Goal: Information Seeking & Learning: Learn about a topic

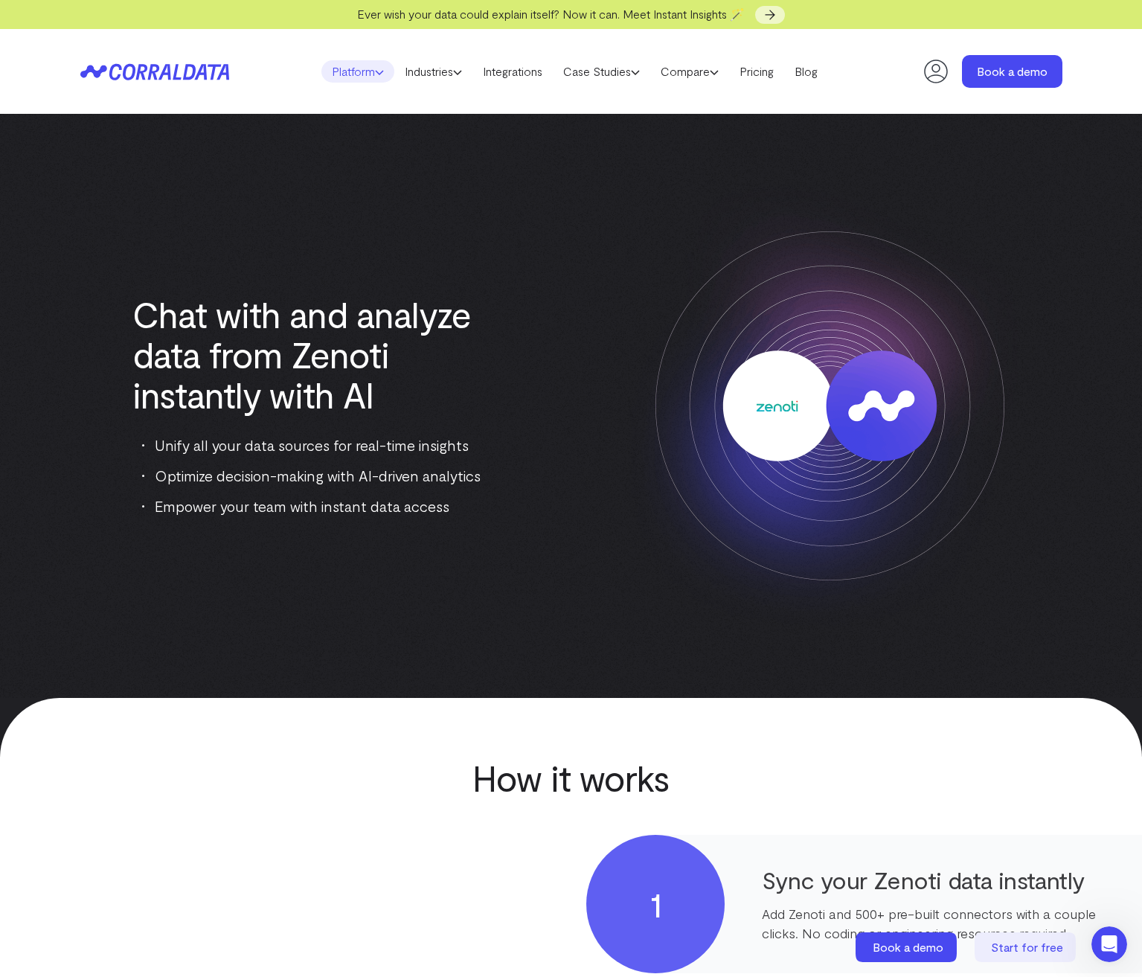
click at [354, 76] on link "Platform" at bounding box center [358, 71] width 73 height 22
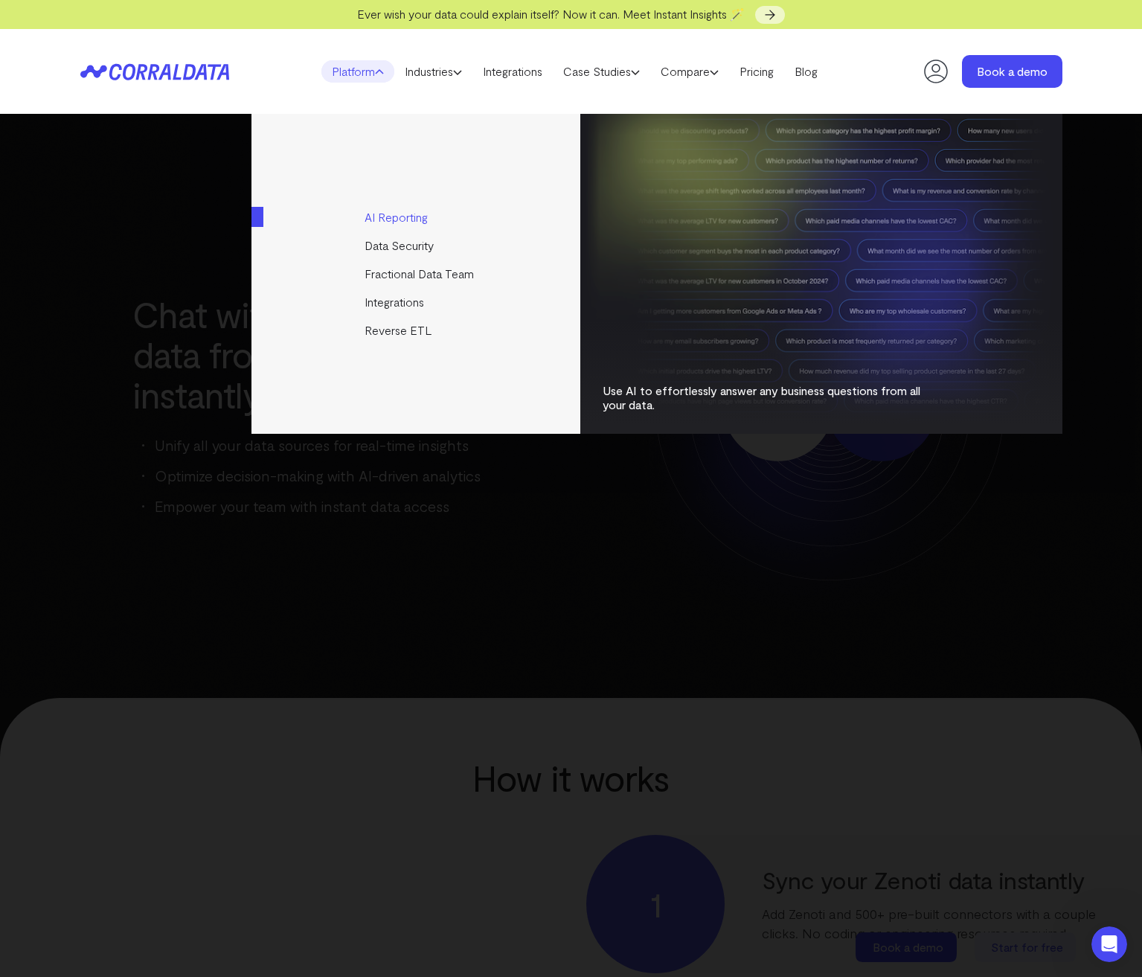
click at [399, 218] on link "AI Reporting" at bounding box center [417, 217] width 331 height 28
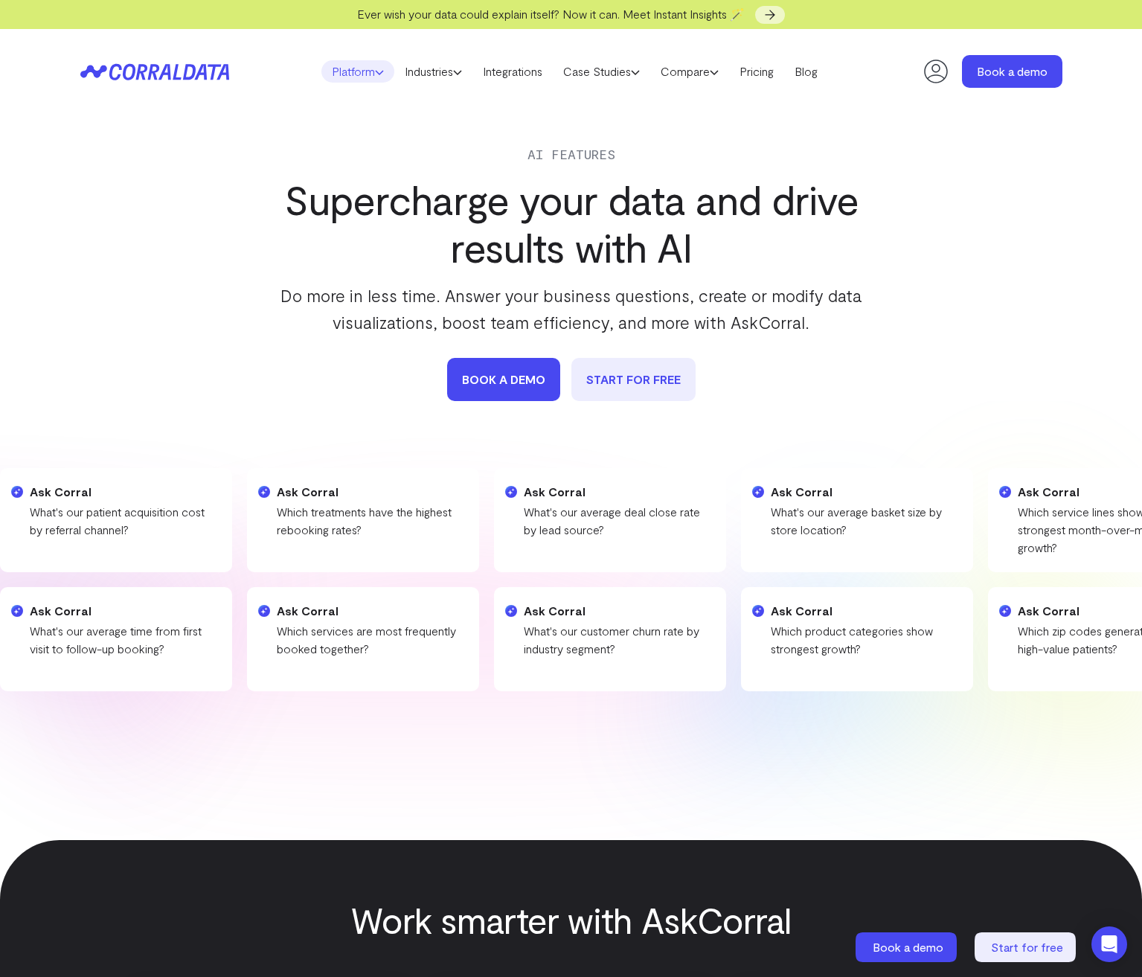
click at [361, 77] on link "Platform" at bounding box center [358, 71] width 73 height 22
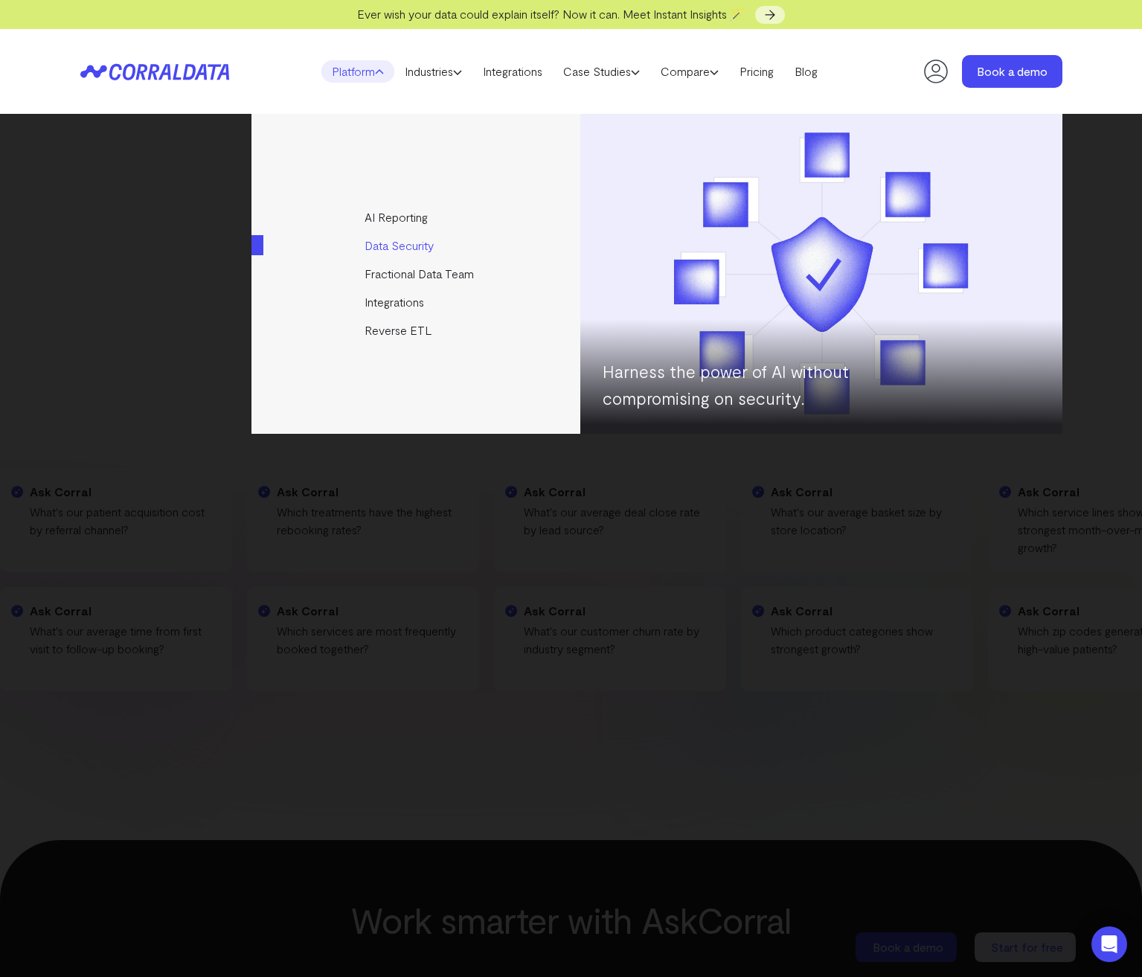
click at [400, 243] on link "Data Security" at bounding box center [417, 245] width 331 height 28
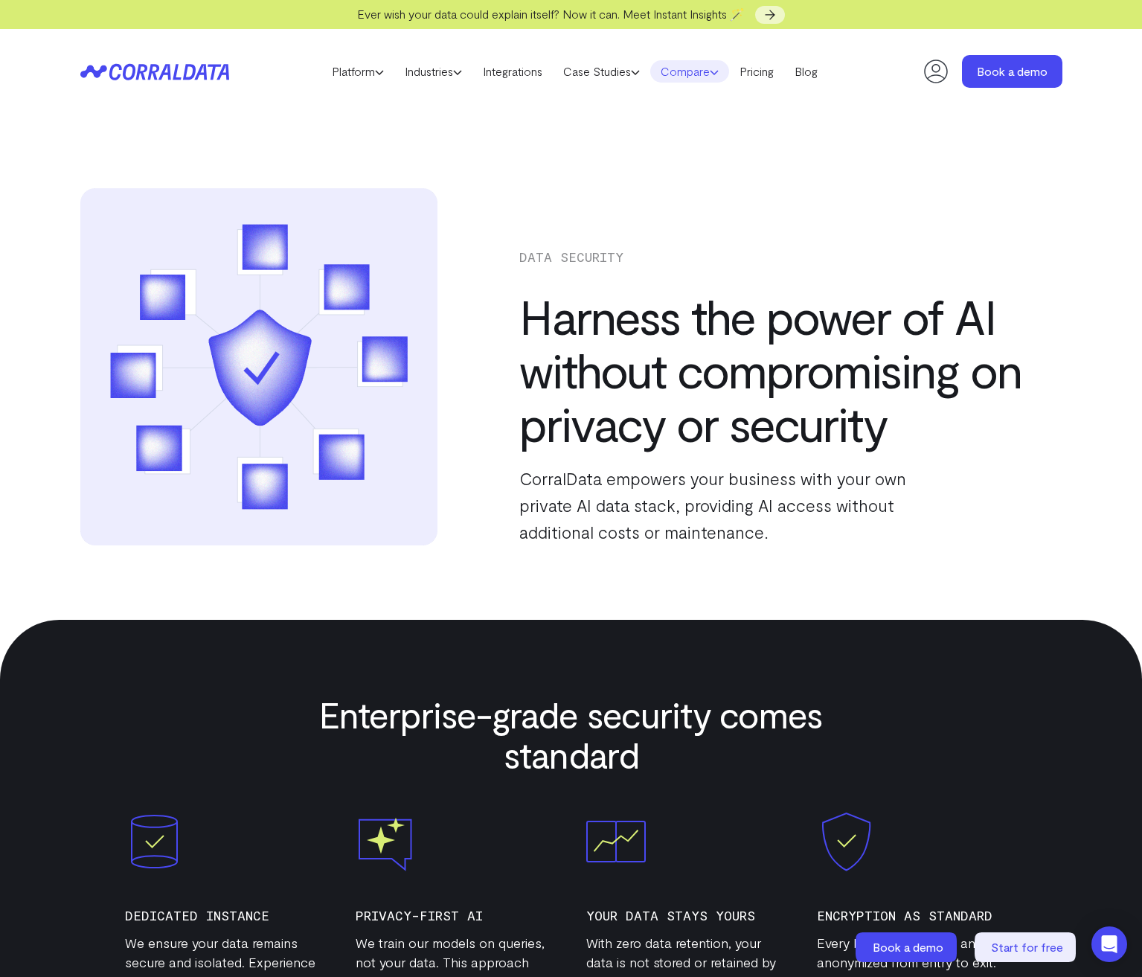
click at [714, 74] on link "Compare" at bounding box center [689, 71] width 79 height 22
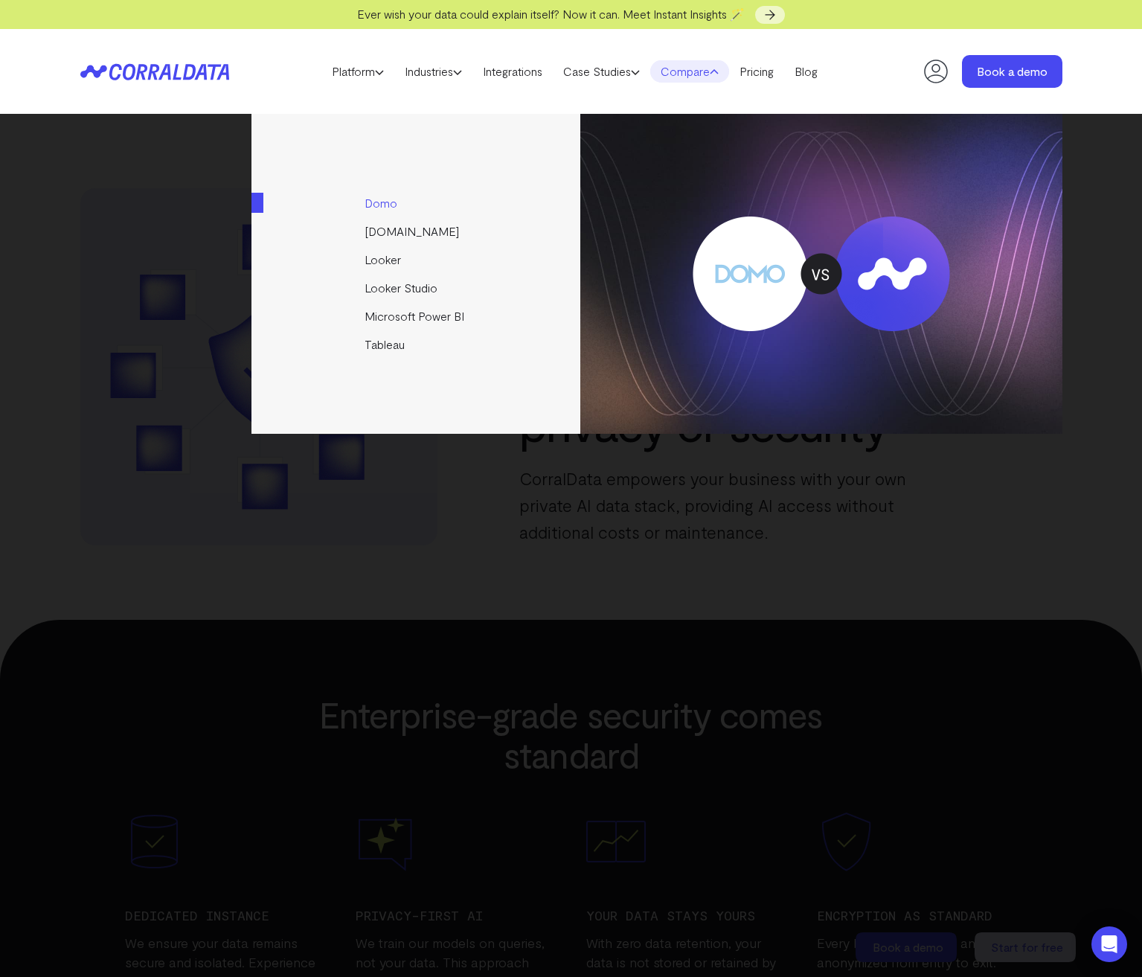
click at [380, 202] on link "Domo" at bounding box center [417, 203] width 331 height 28
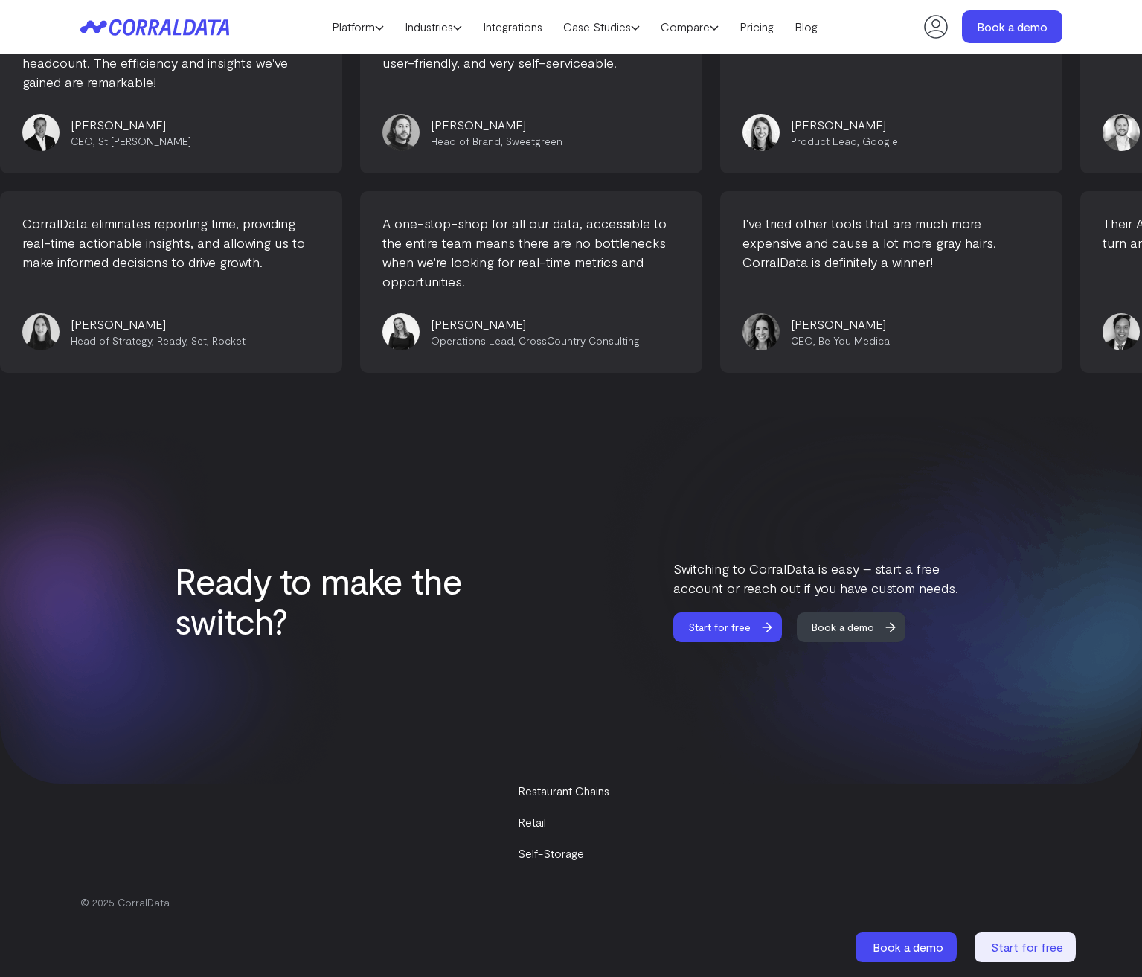
scroll to position [4142, 0]
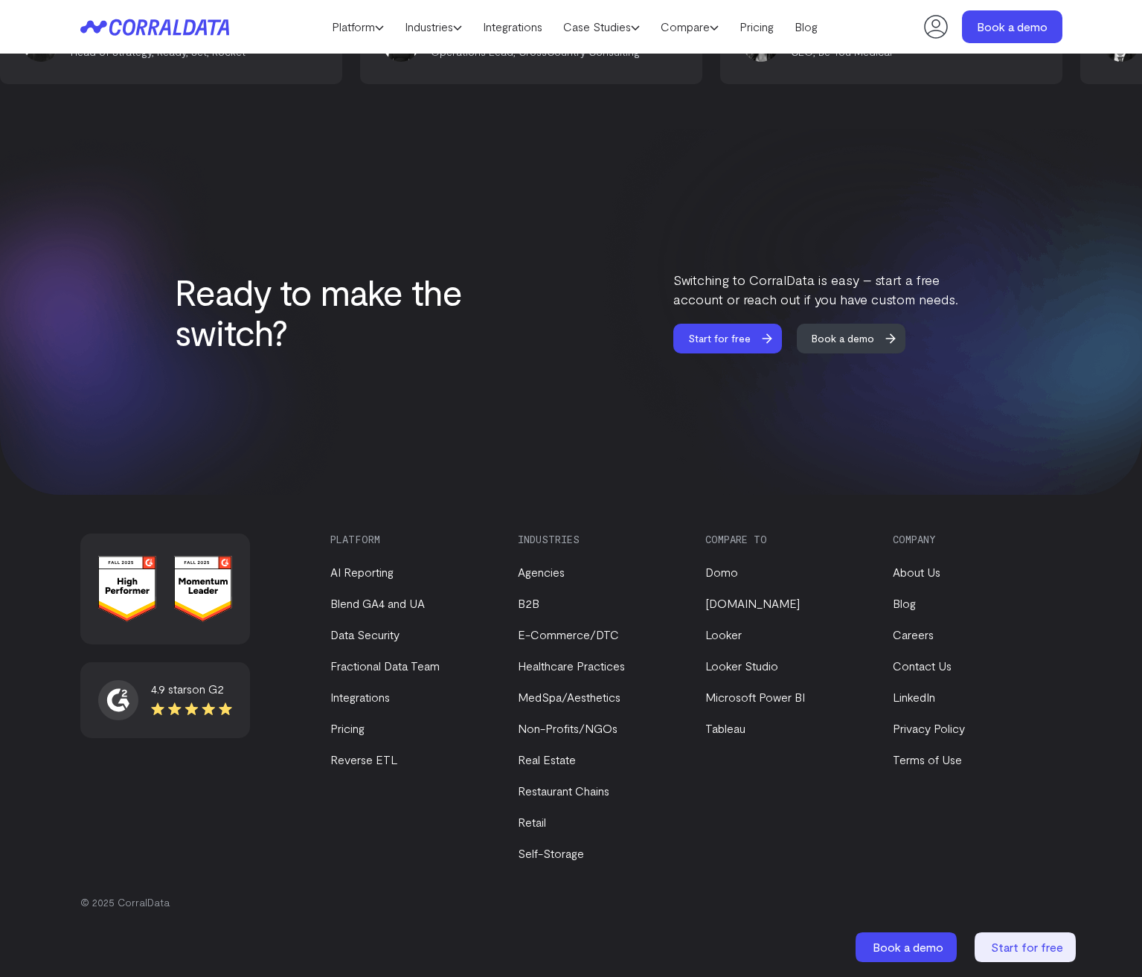
click at [127, 700] on icon at bounding box center [118, 700] width 40 height 40
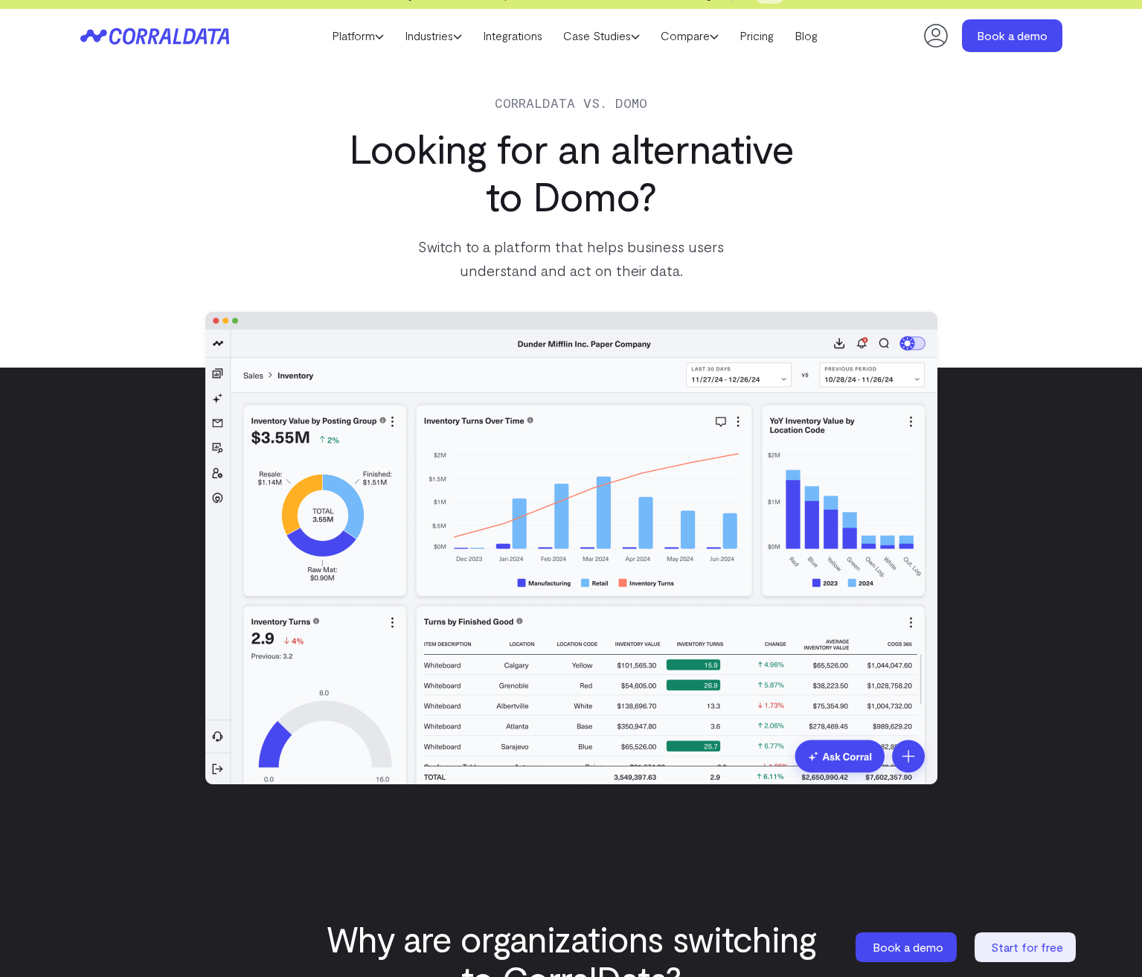
scroll to position [19, 0]
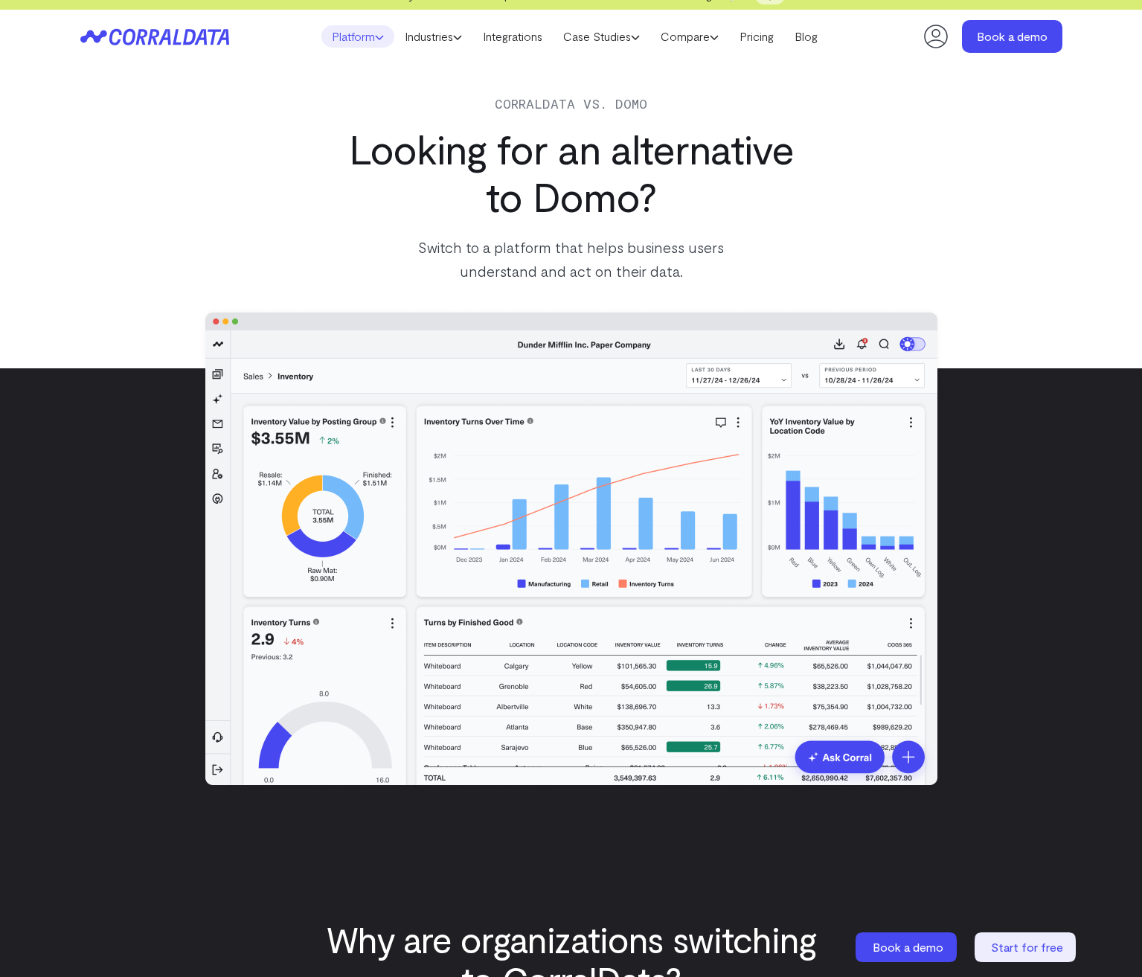
click at [332, 36] on link "Platform" at bounding box center [358, 36] width 73 height 22
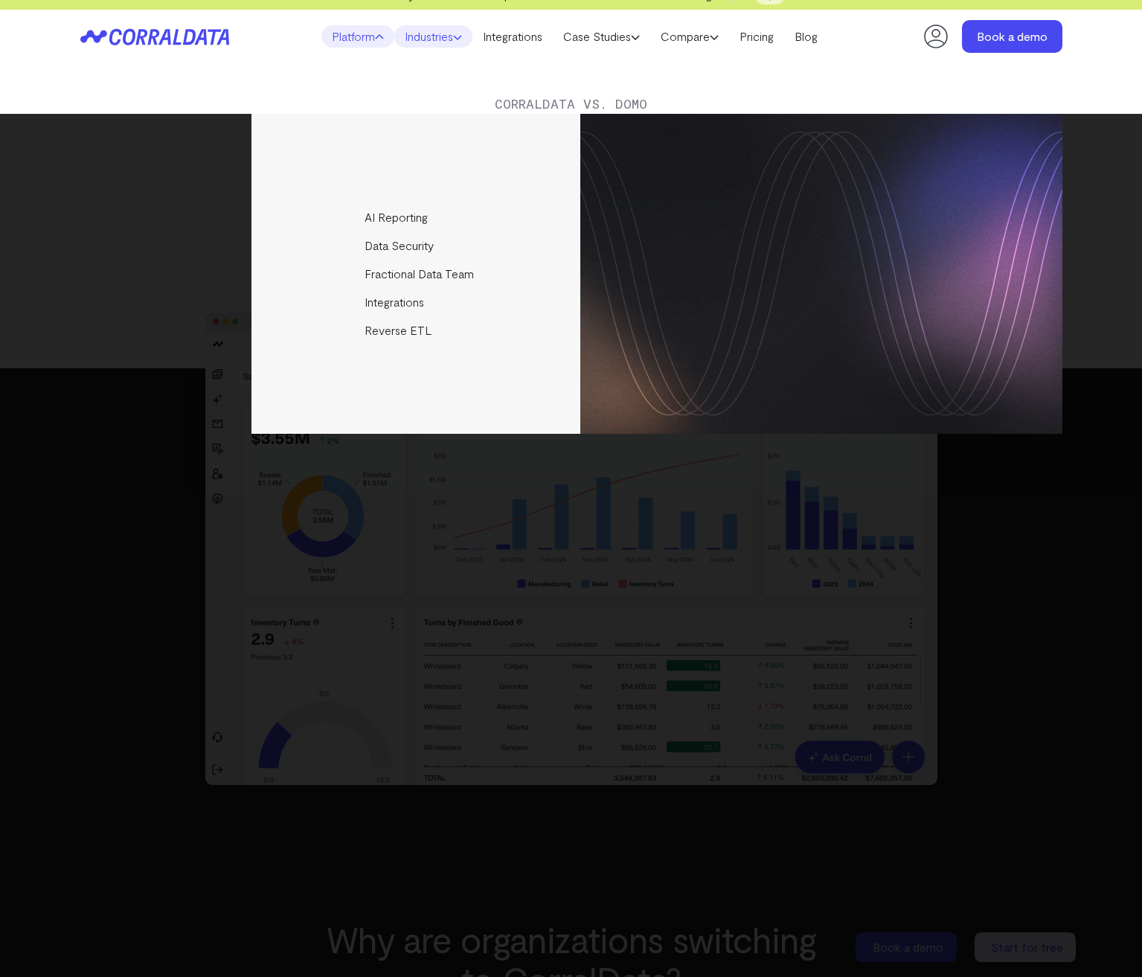
click at [455, 39] on icon at bounding box center [457, 37] width 9 height 9
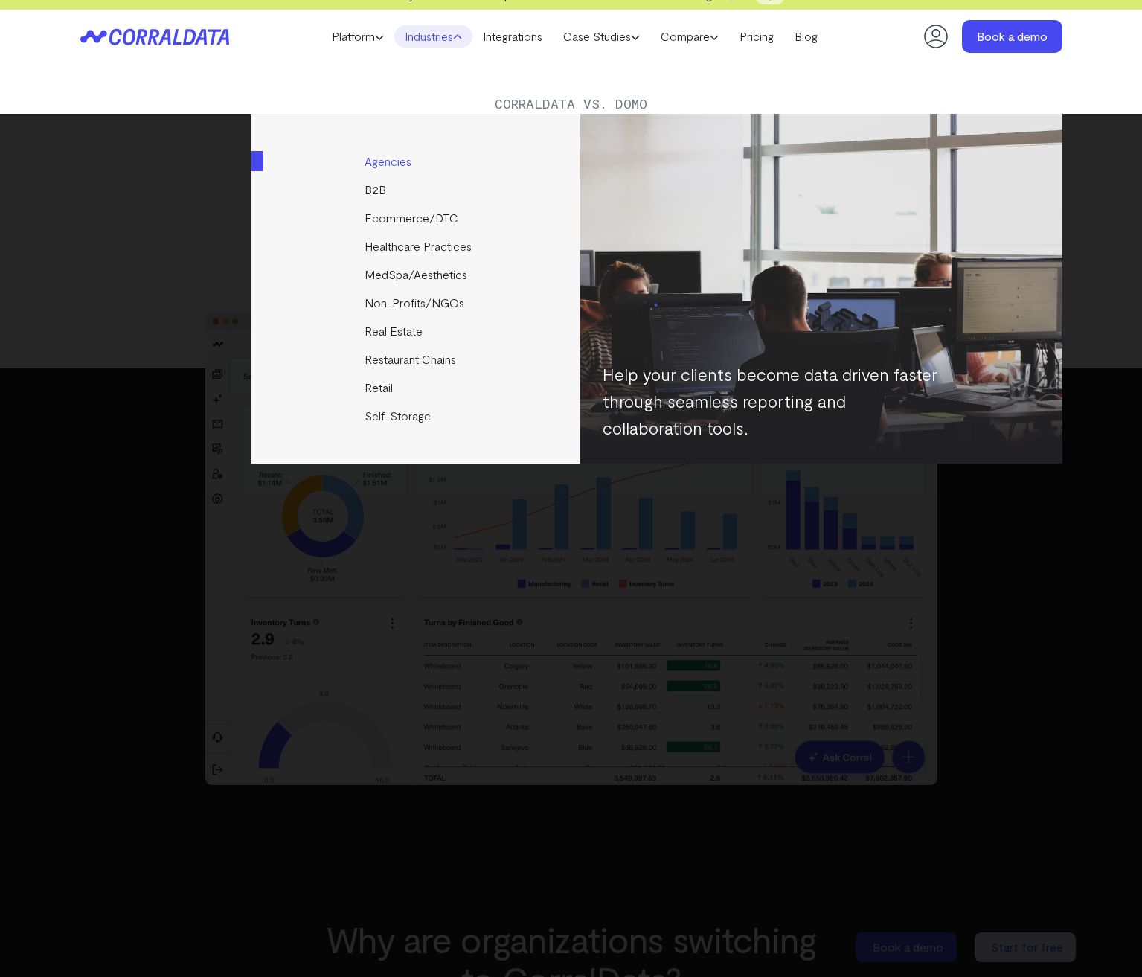
click at [386, 164] on link "Agencies" at bounding box center [417, 161] width 331 height 28
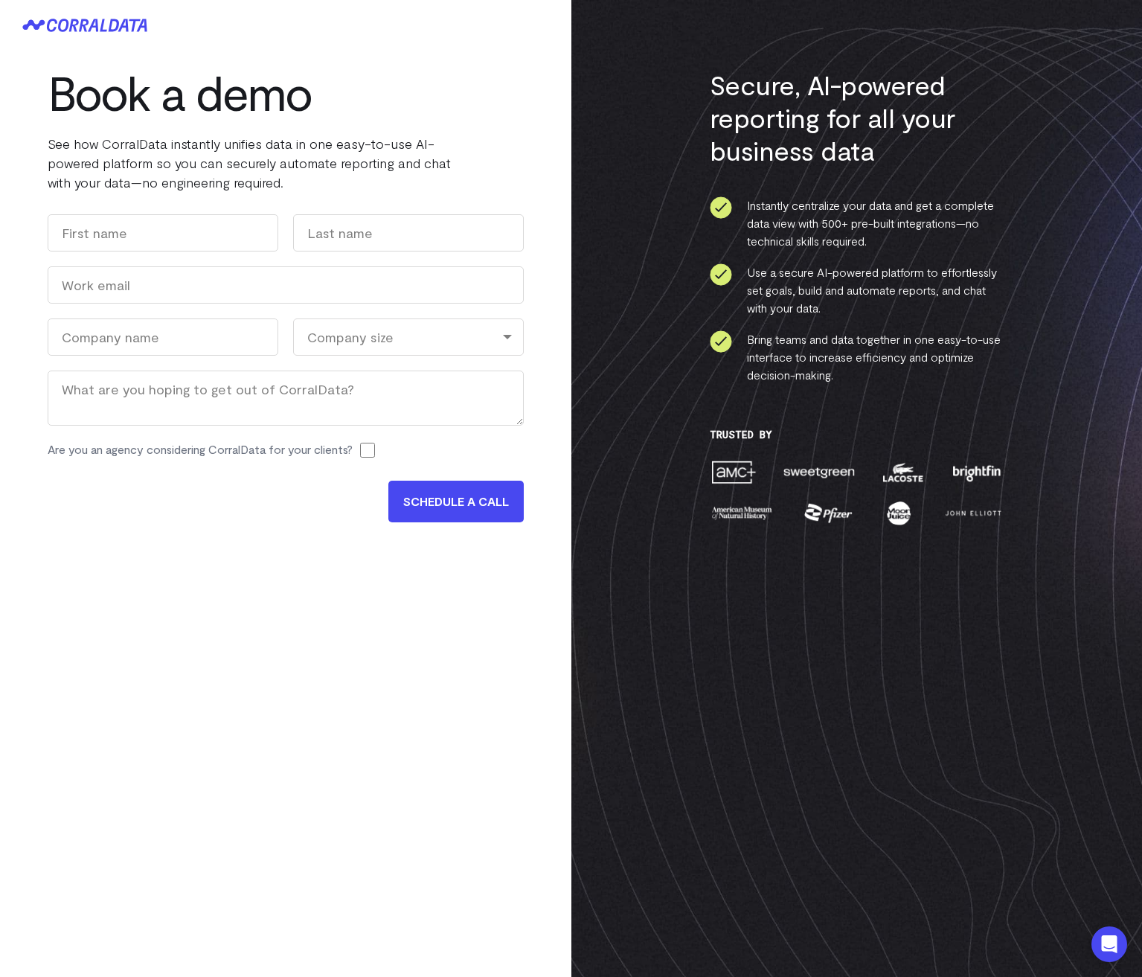
click at [127, 31] on icon at bounding box center [84, 25] width 125 height 13
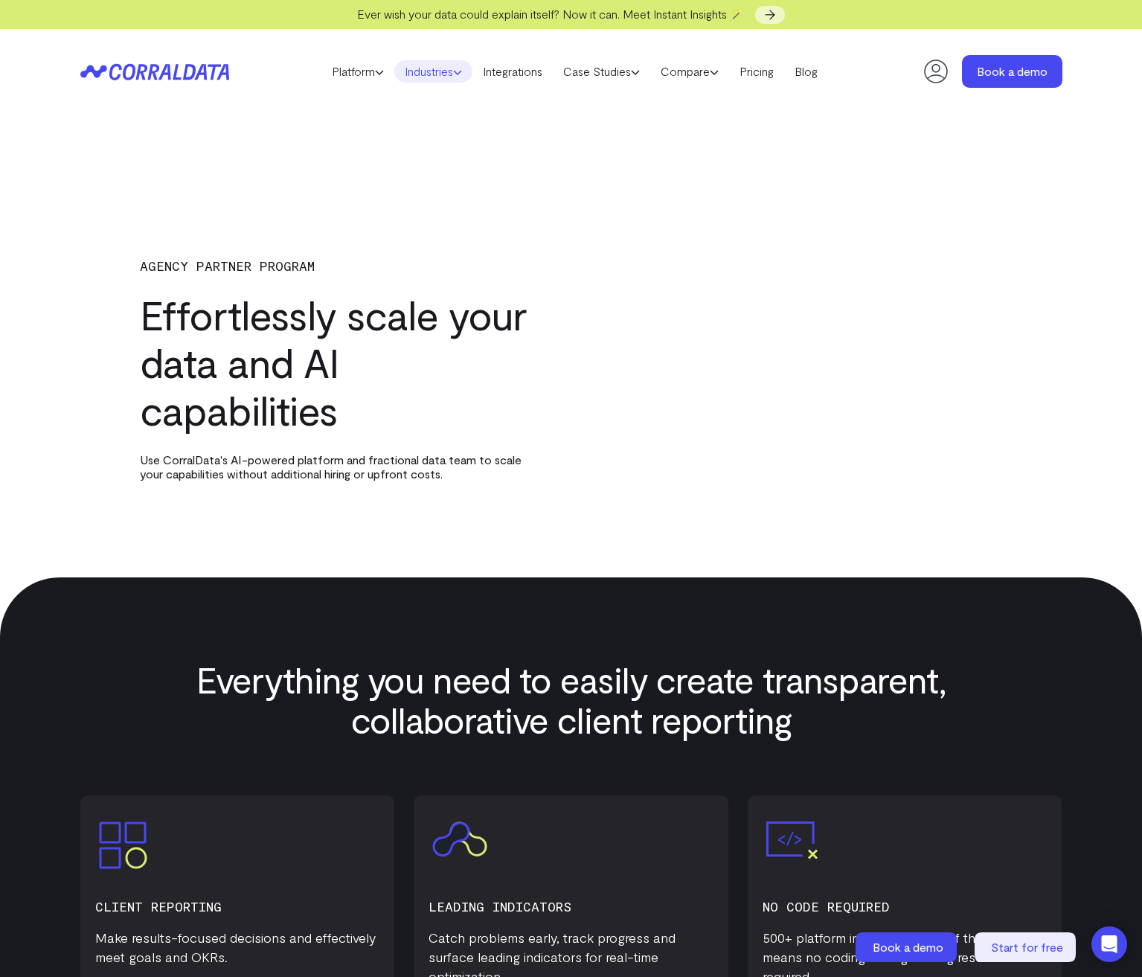
click at [433, 78] on link "Industries" at bounding box center [433, 71] width 78 height 22
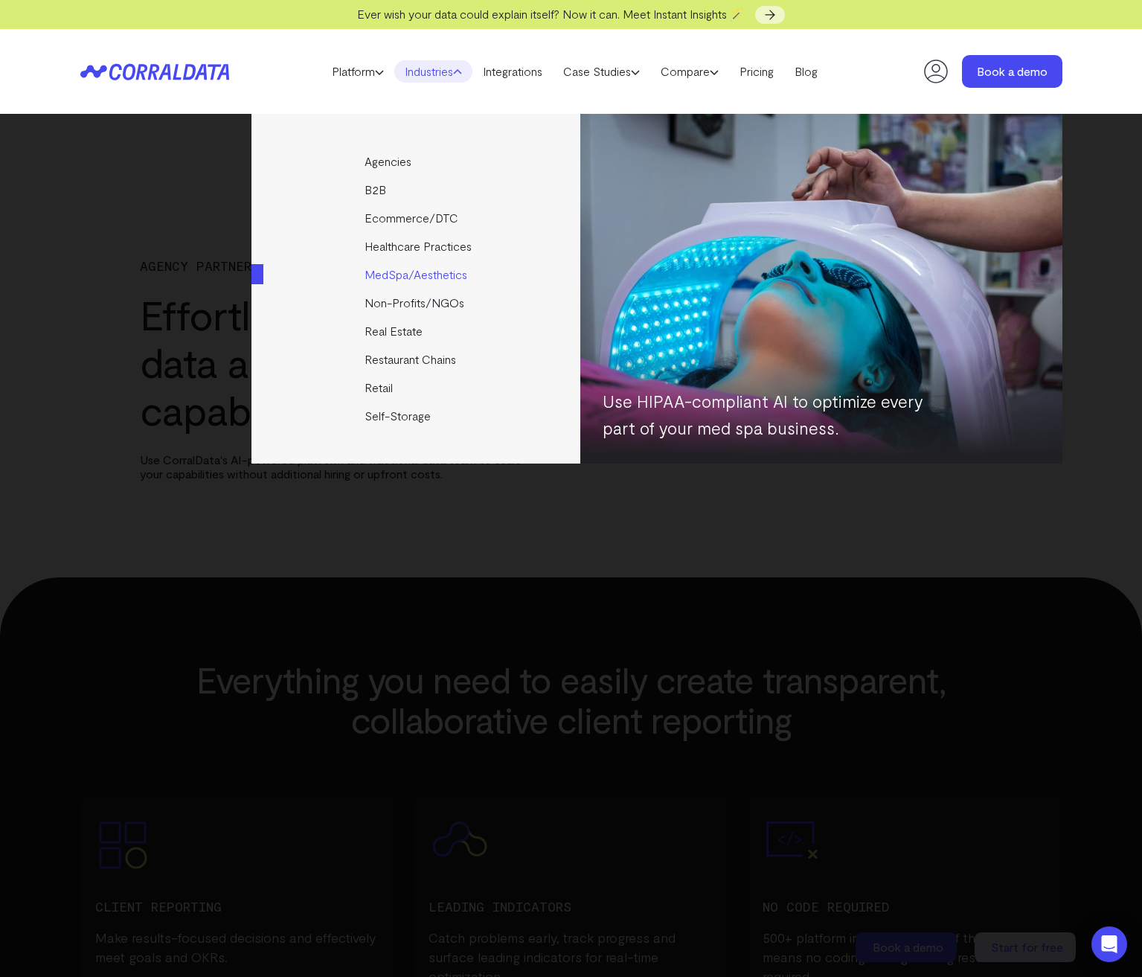
click at [400, 270] on link "MedSpa/Aesthetics" at bounding box center [417, 274] width 331 height 28
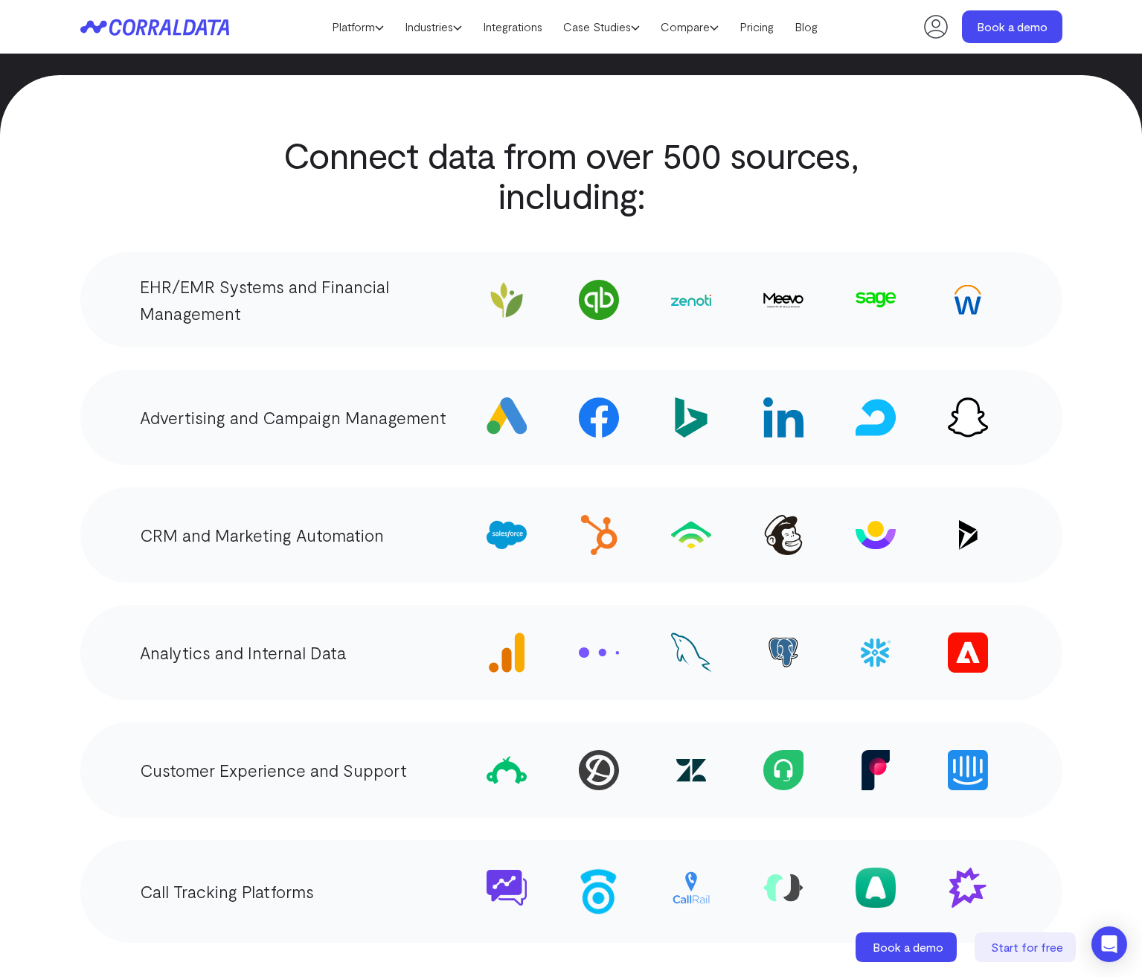
scroll to position [2569, 0]
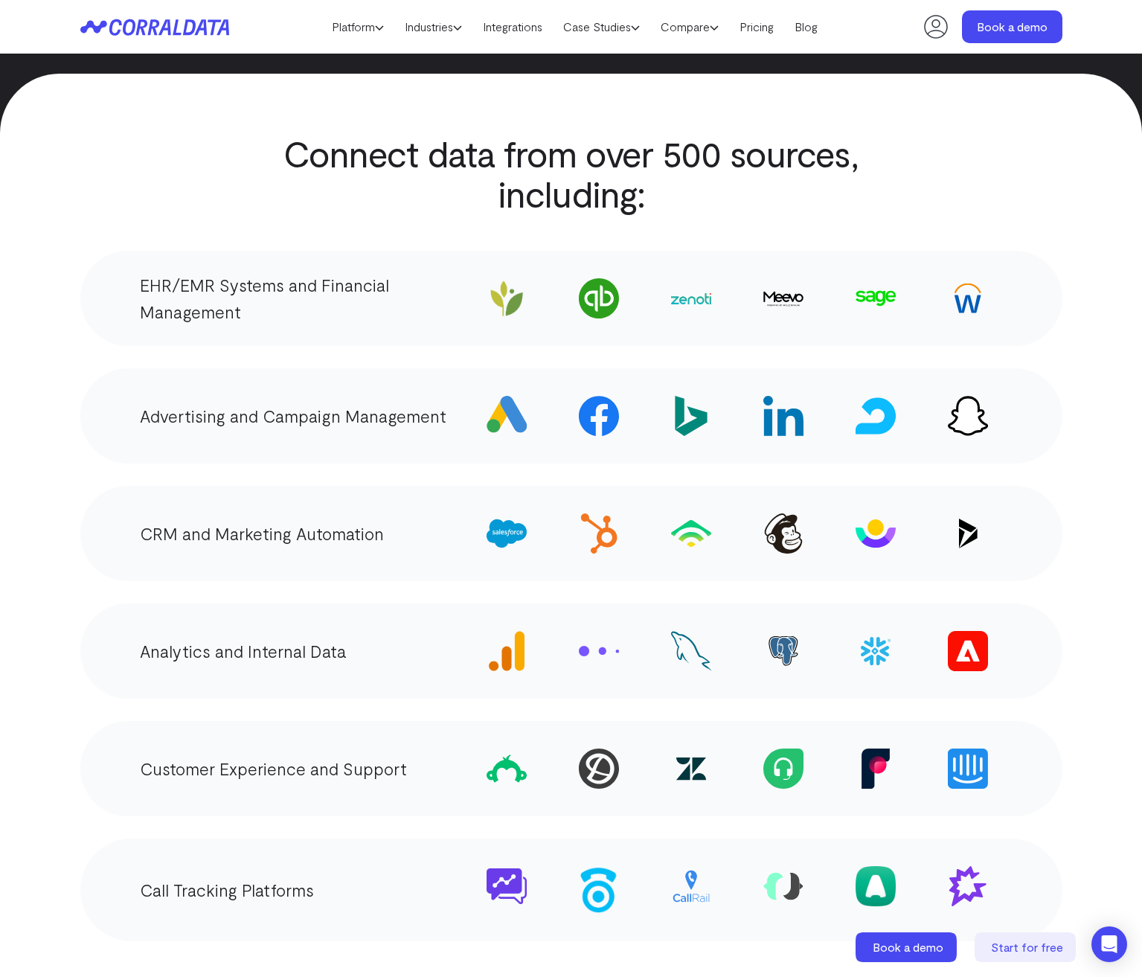
click at [695, 293] on img at bounding box center [691, 298] width 40 height 11
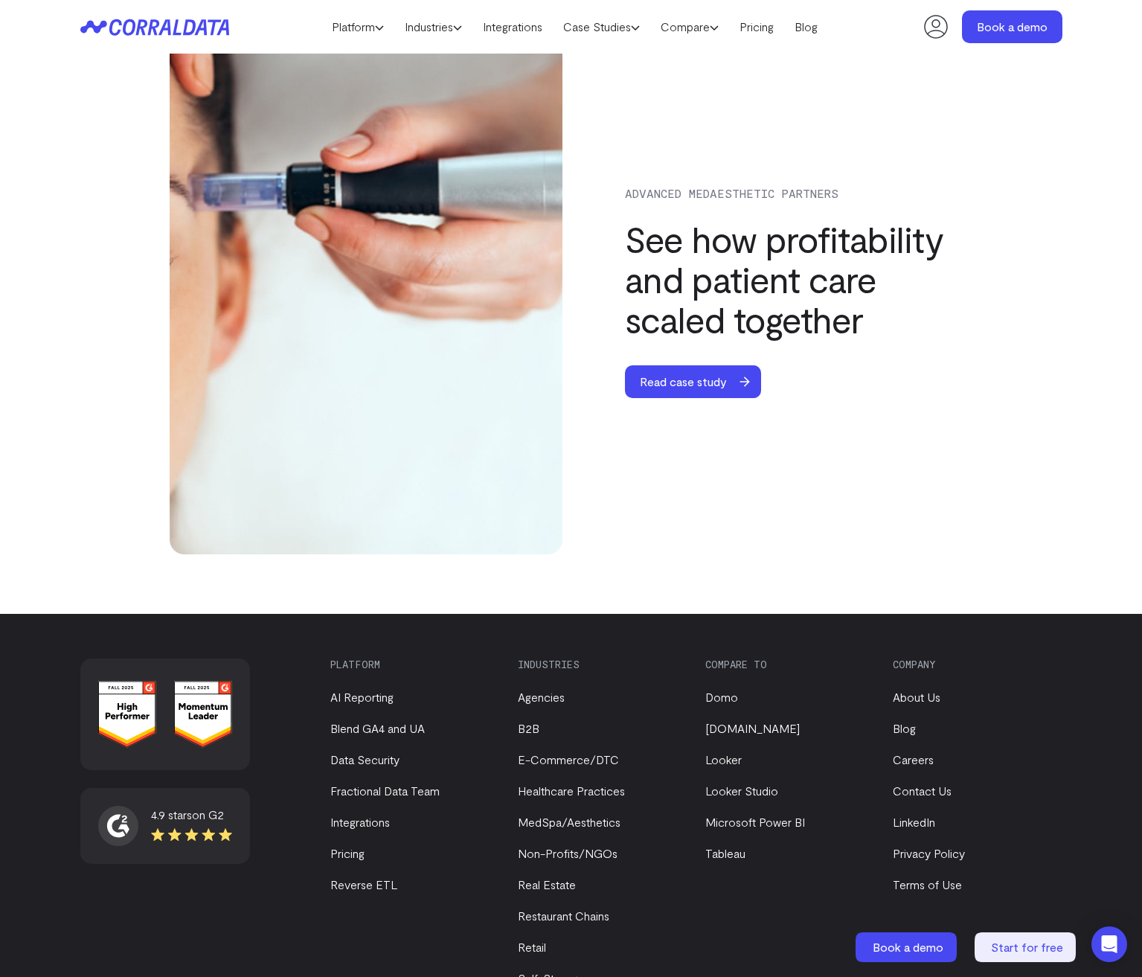
scroll to position [5058, 0]
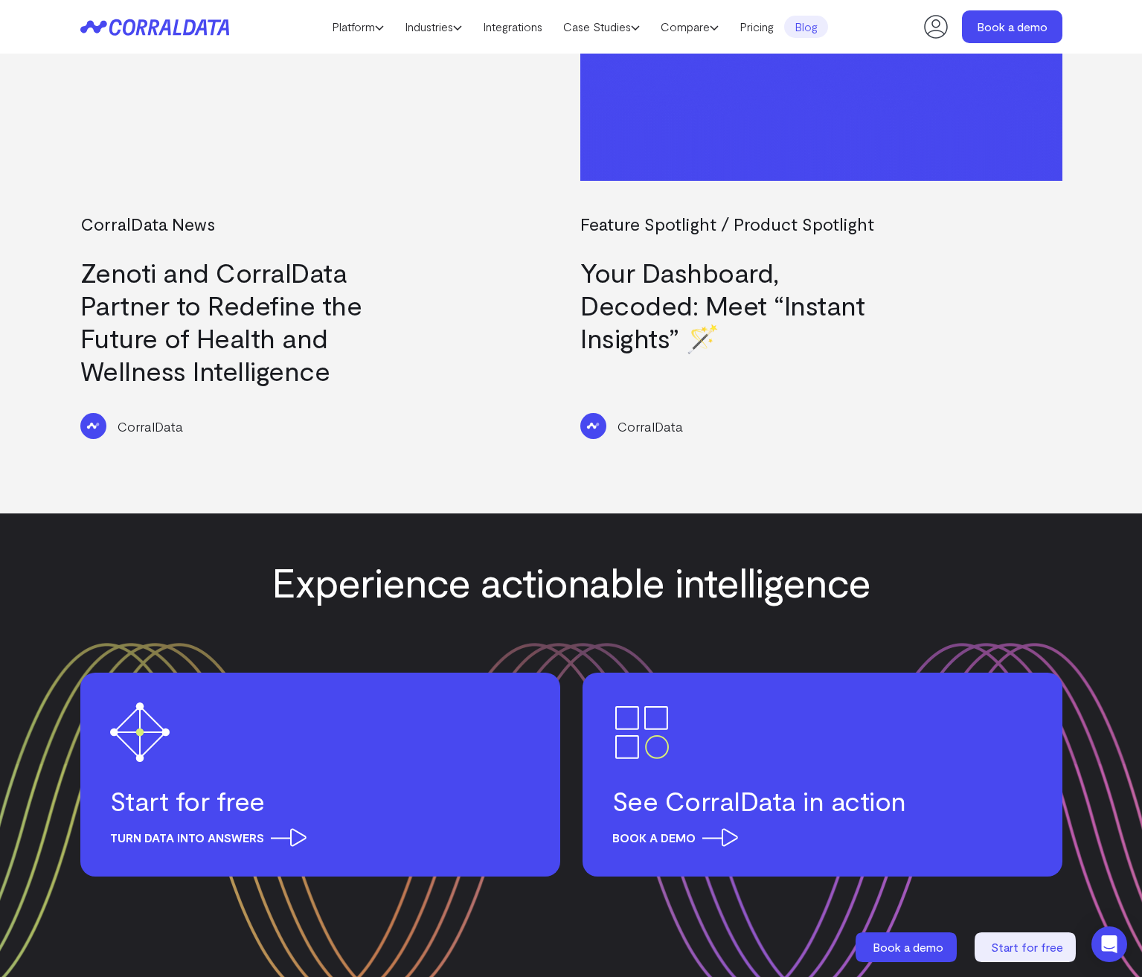
scroll to position [2343, 0]
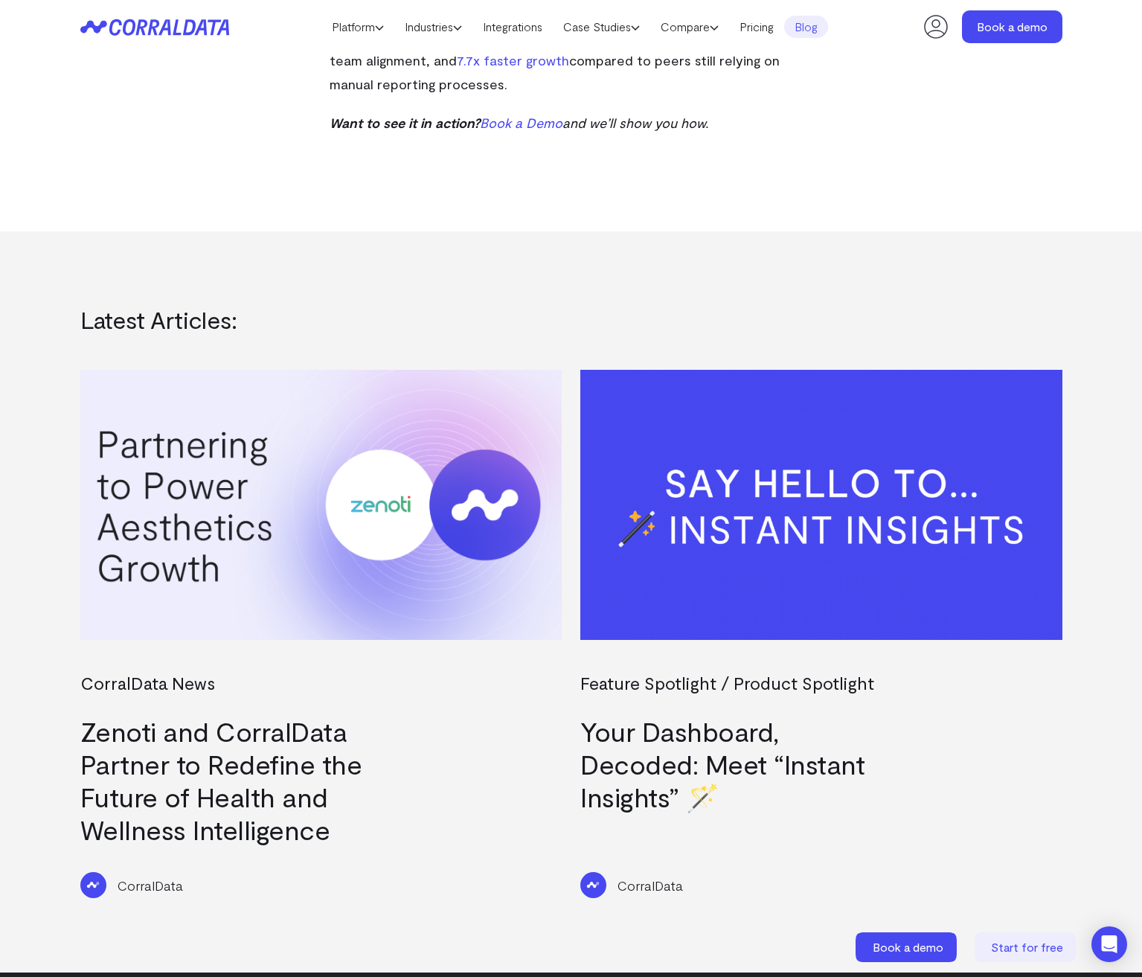
scroll to position [1883, 0]
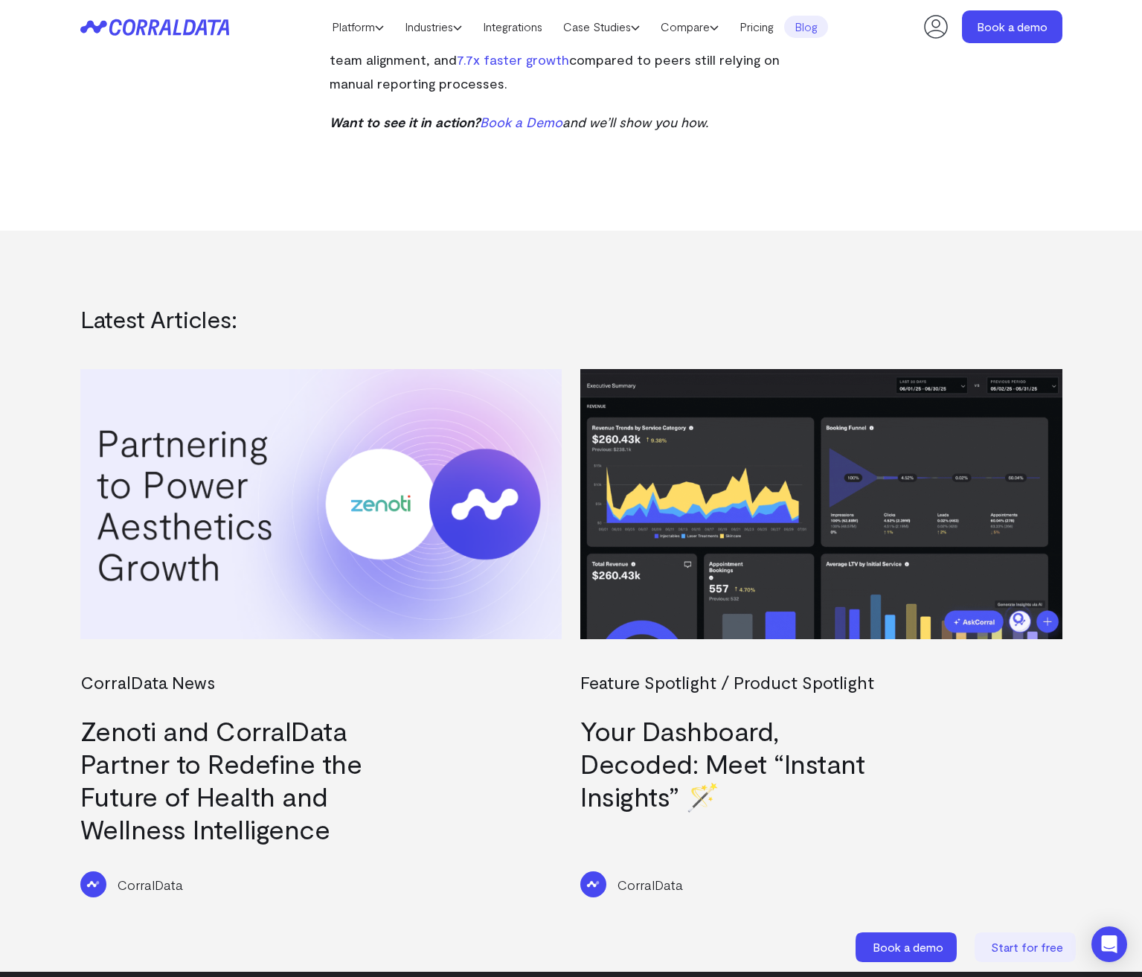
click at [471, 714] on div "Zenoti and CorralData Partner to Redefine the Future of Health and Wellness Int…" at bounding box center [313, 779] width 467 height 131
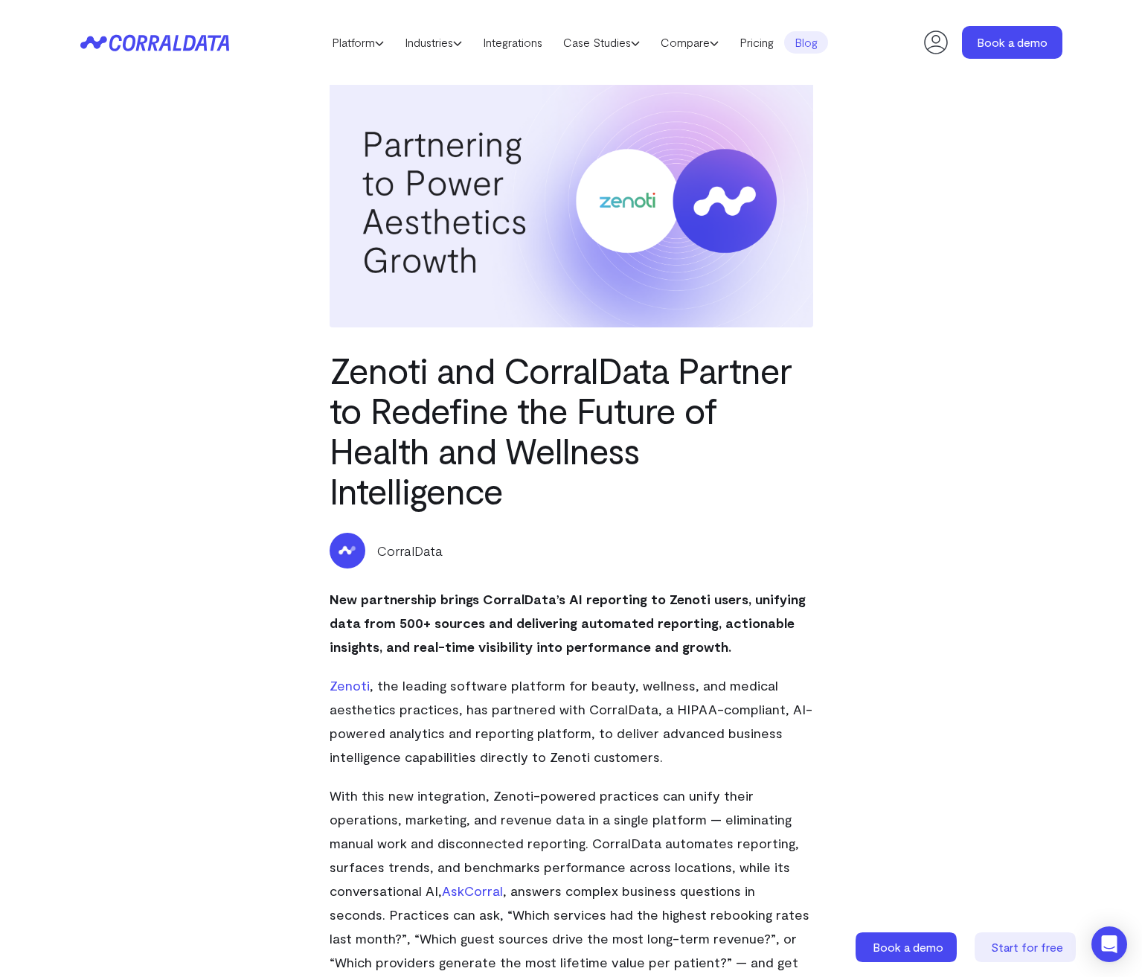
scroll to position [0, 0]
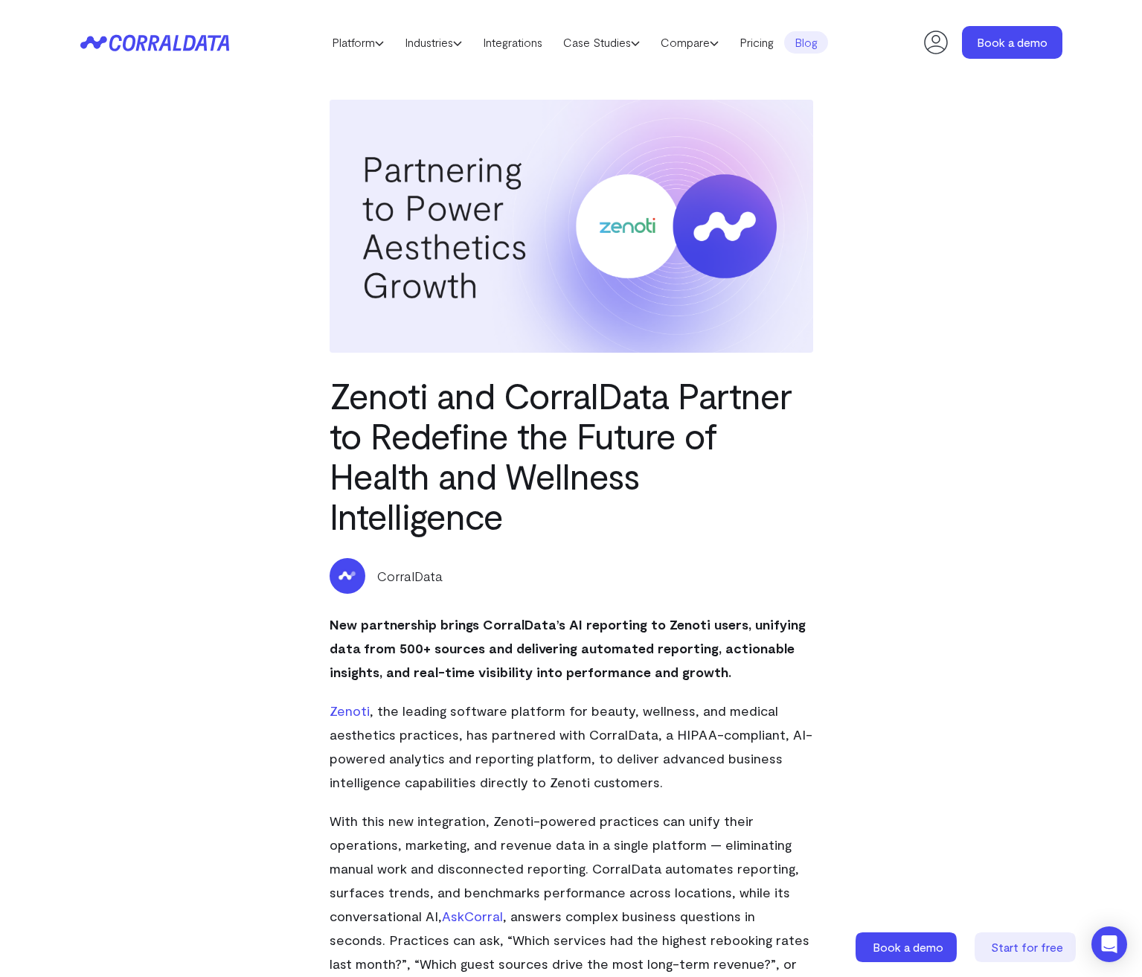
click at [196, 42] on icon at bounding box center [154, 42] width 149 height 17
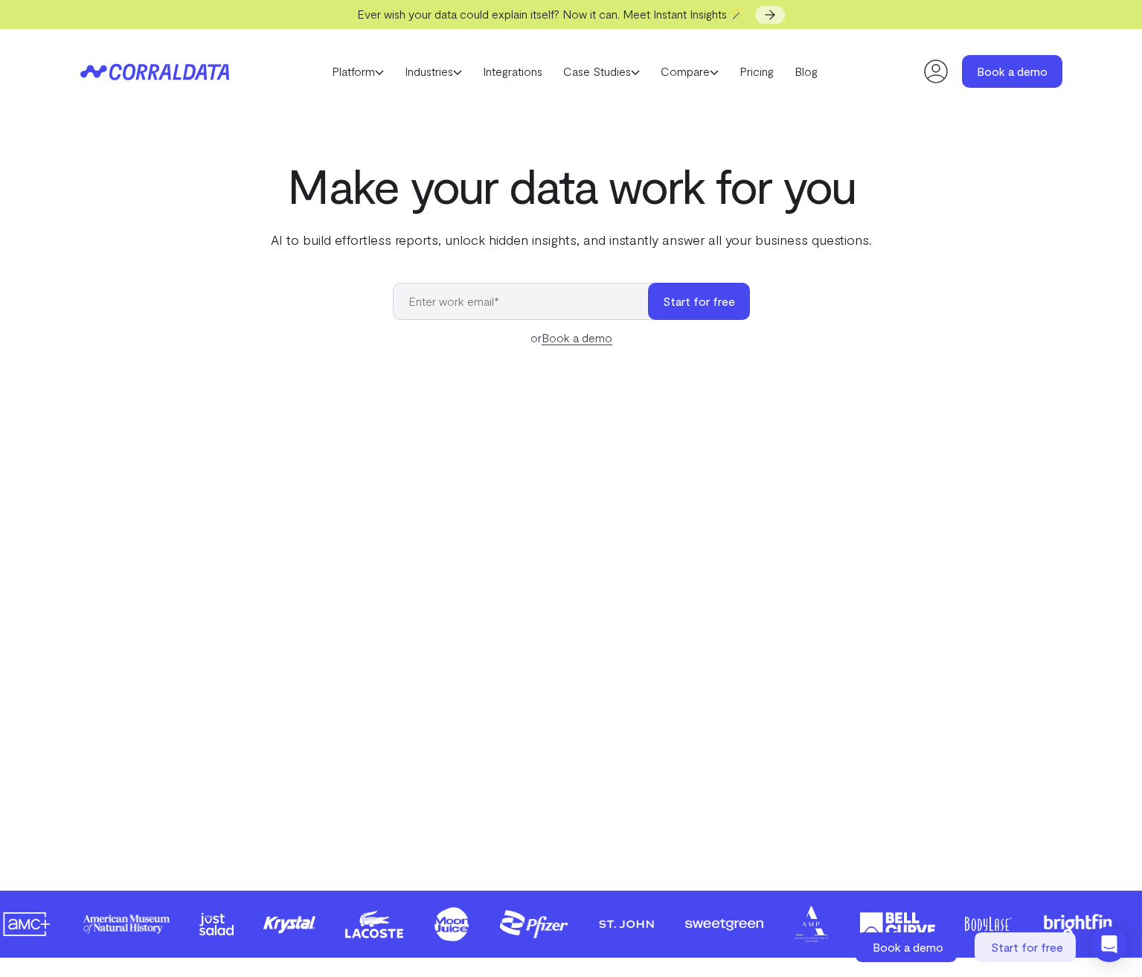
click at [767, 73] on header "Platform AI Reporting Use AI to effortlessly answer any business questions from…" at bounding box center [571, 71] width 982 height 85
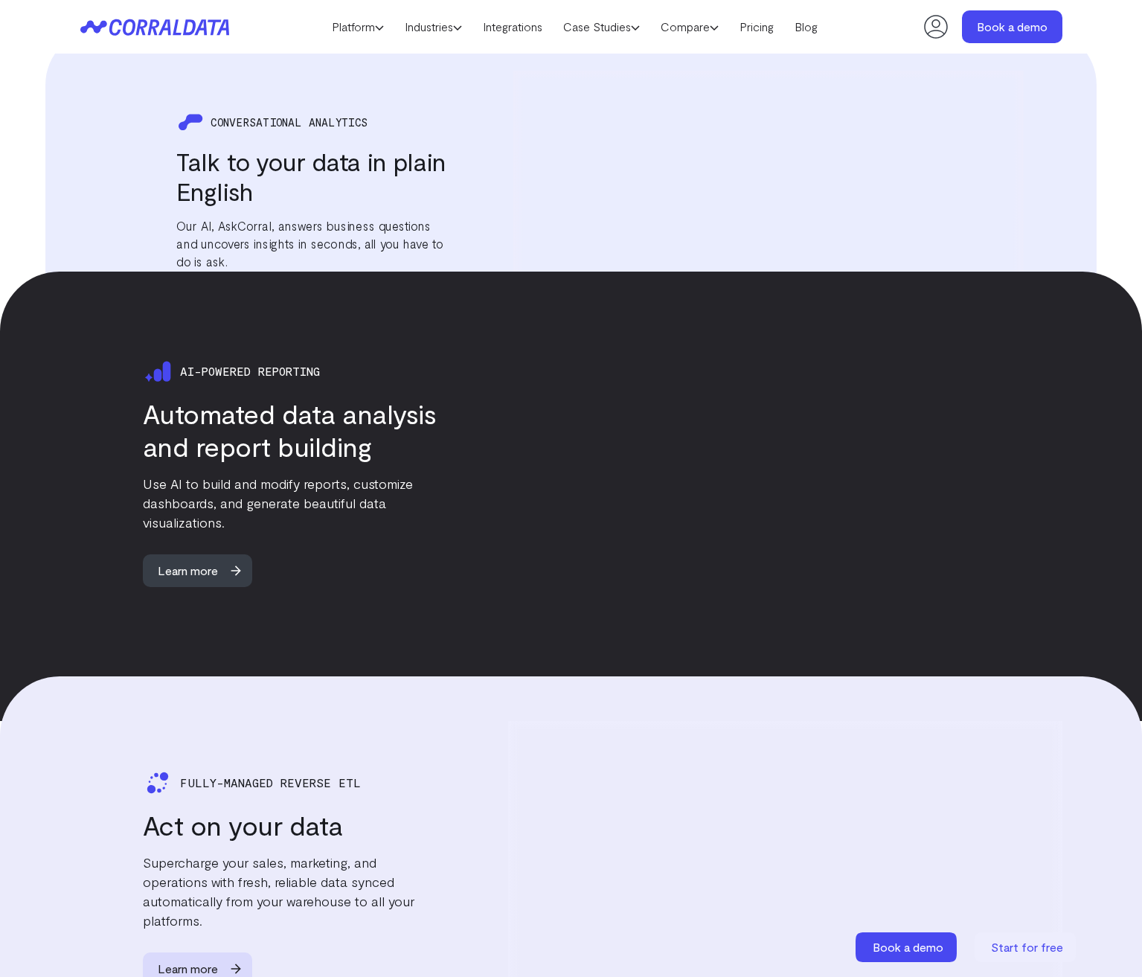
scroll to position [1983, 0]
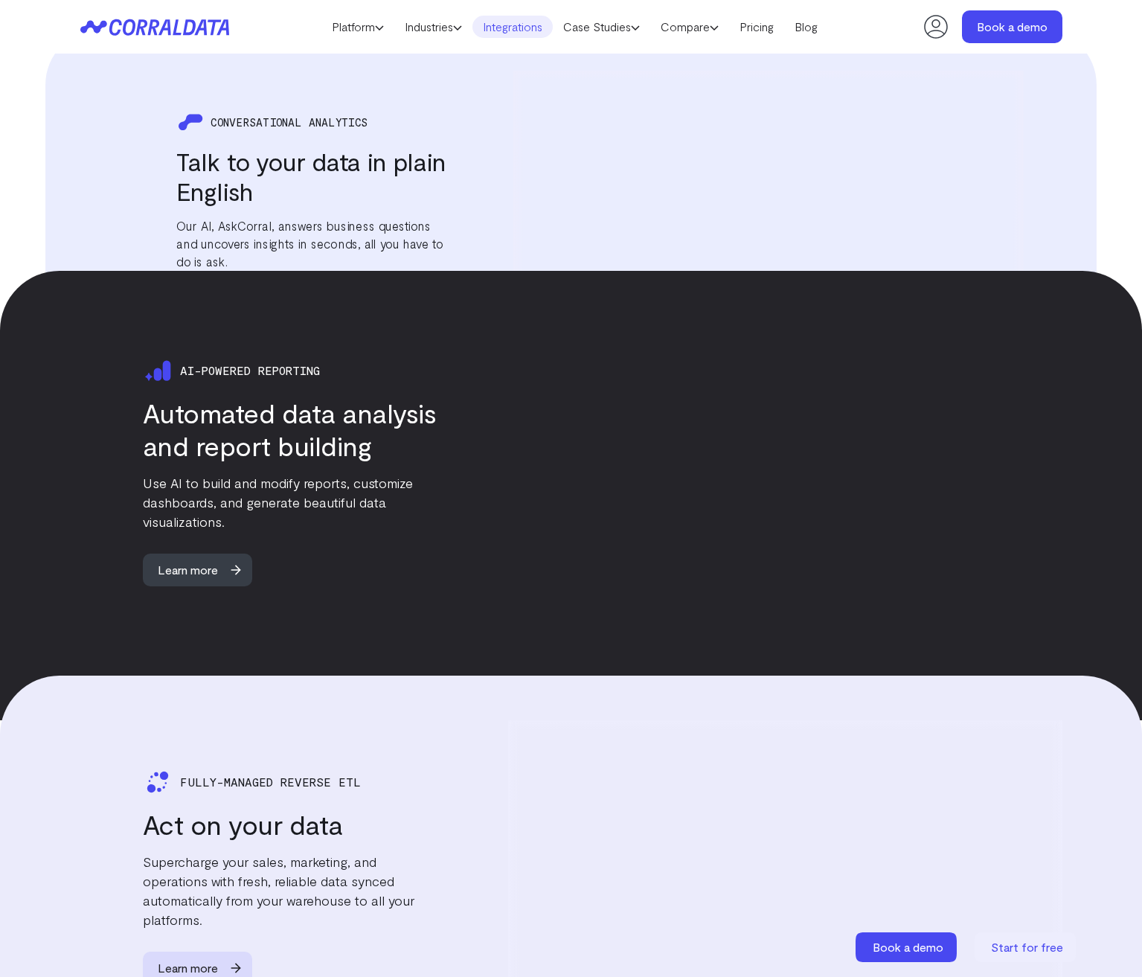
click at [496, 25] on link "Integrations" at bounding box center [513, 27] width 80 height 22
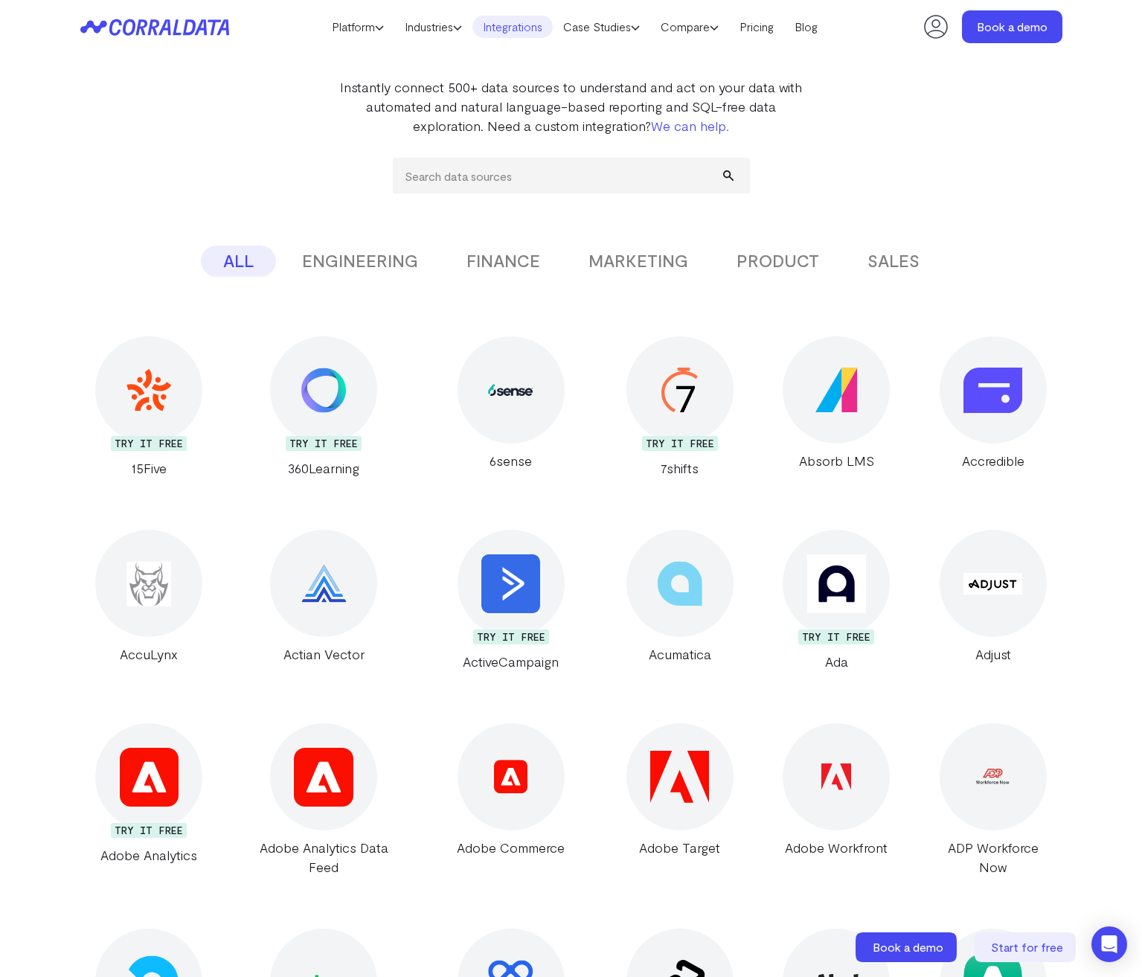
scroll to position [156, 0]
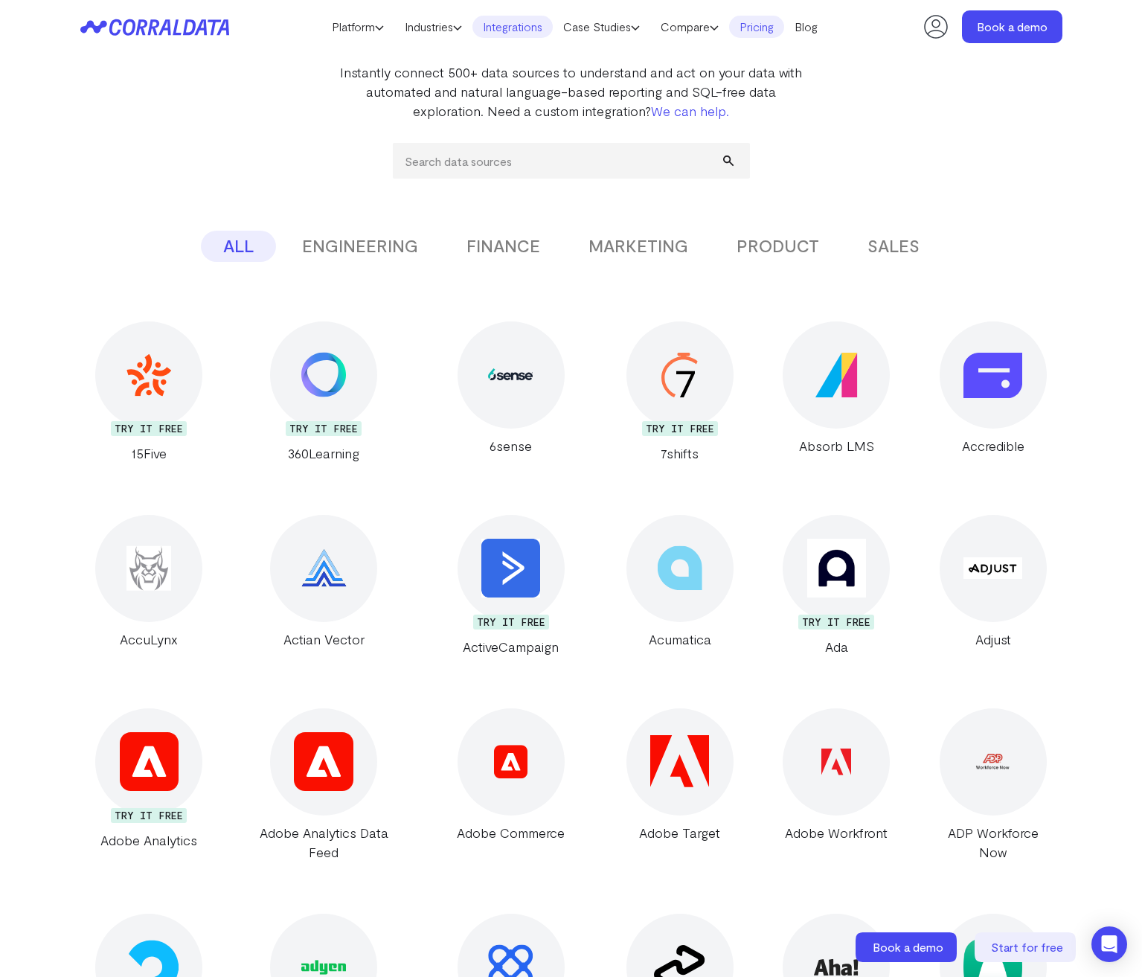
click at [761, 30] on link "Pricing" at bounding box center [756, 27] width 55 height 22
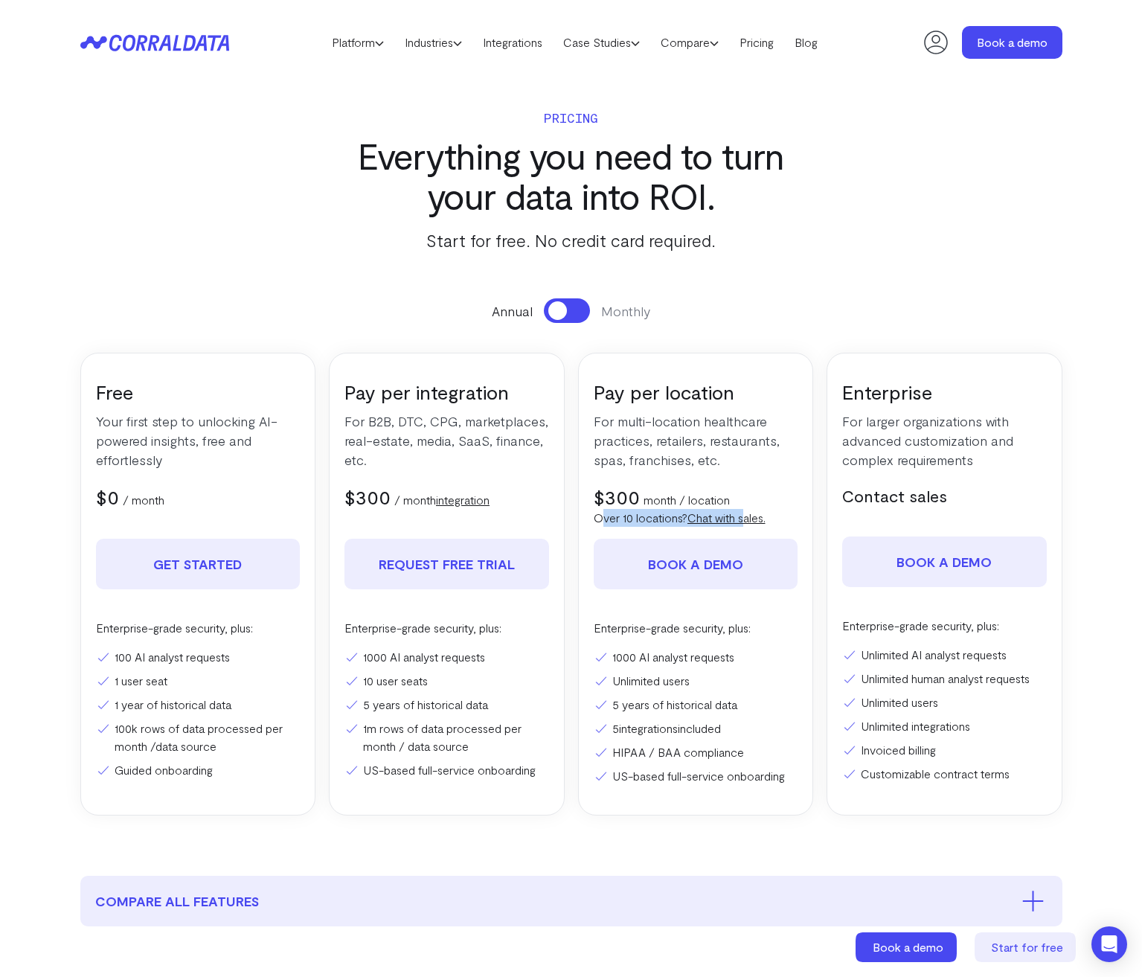
drag, startPoint x: 599, startPoint y: 517, endPoint x: 755, endPoint y: 519, distance: 155.6
click at [755, 519] on p "Over 10 locations? Chat with sales." at bounding box center [696, 518] width 205 height 18
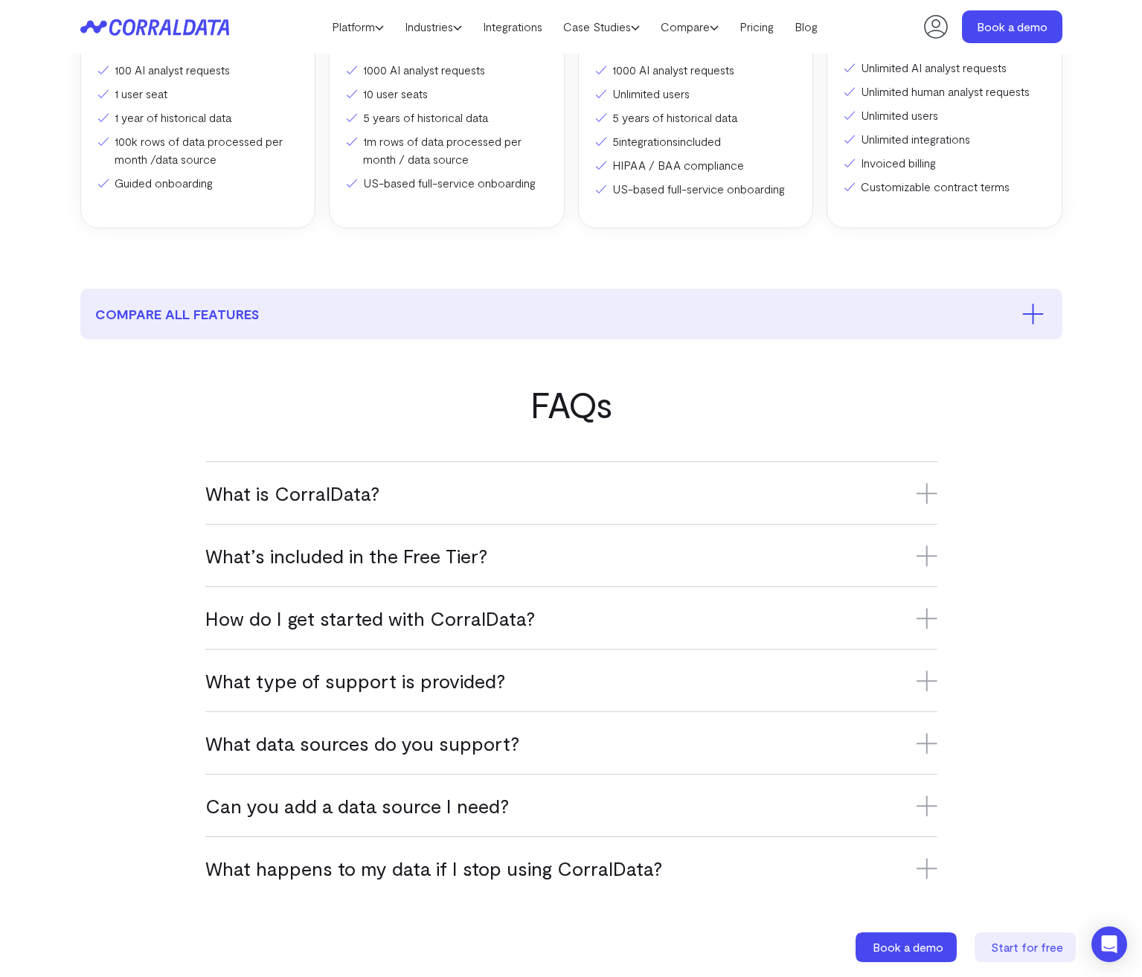
scroll to position [528, 0]
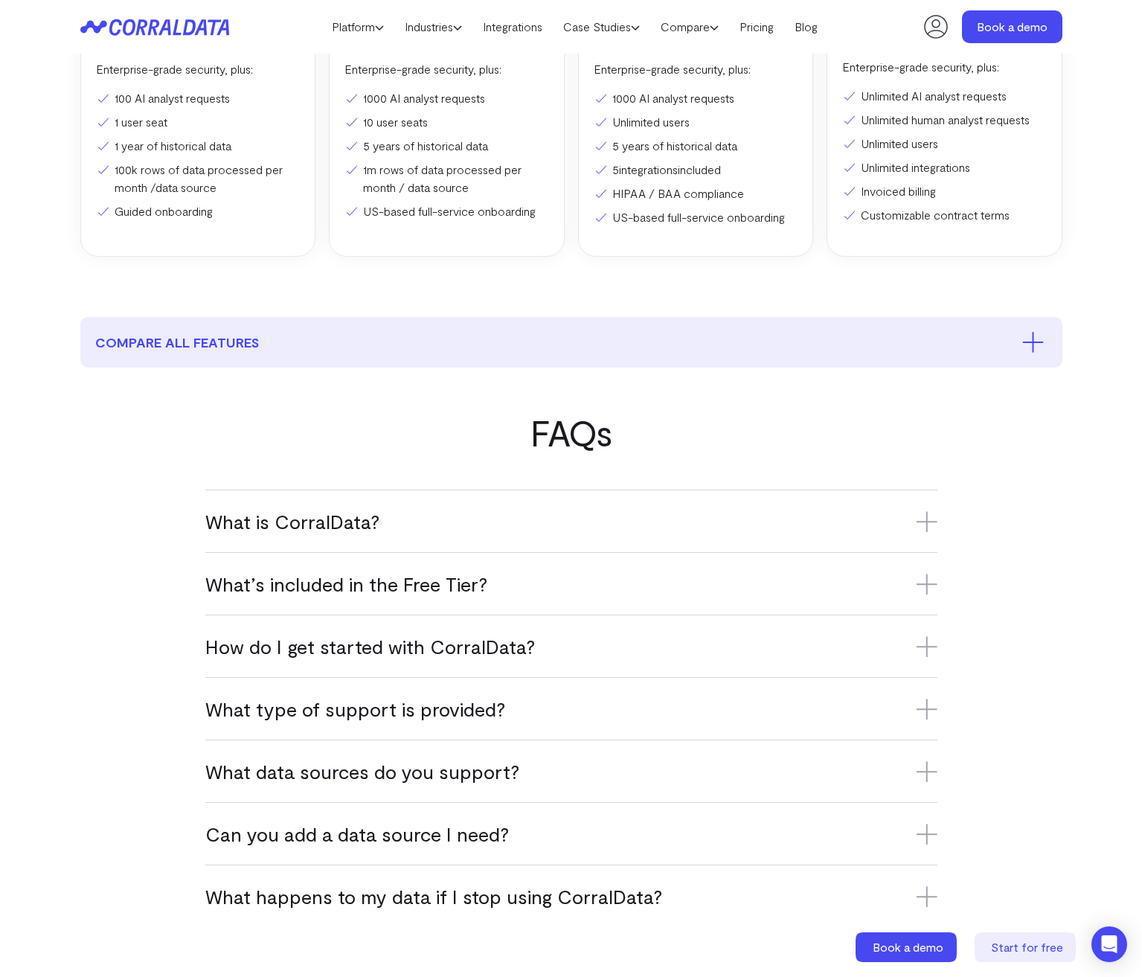
click at [922, 586] on icon at bounding box center [927, 584] width 21 height 21
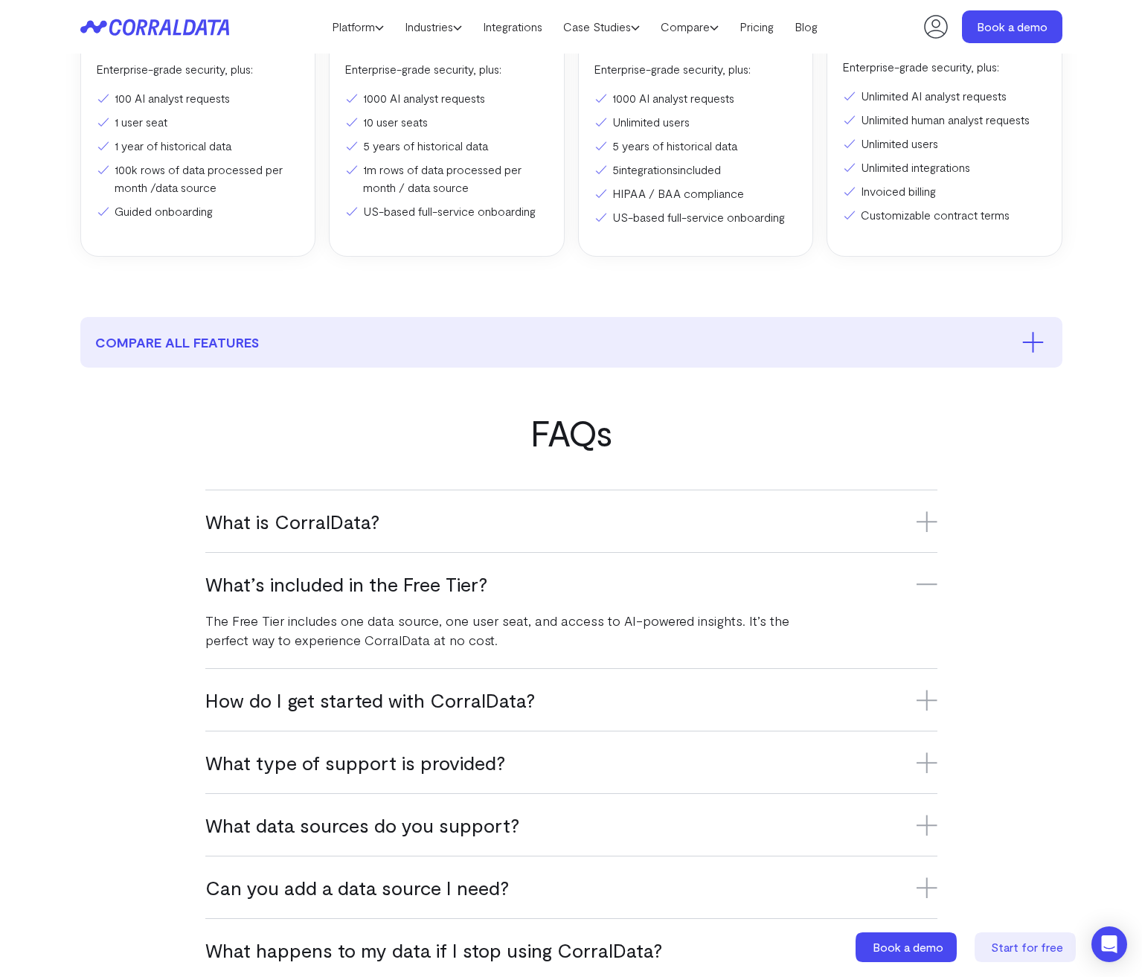
click at [922, 586] on icon at bounding box center [927, 584] width 21 height 21
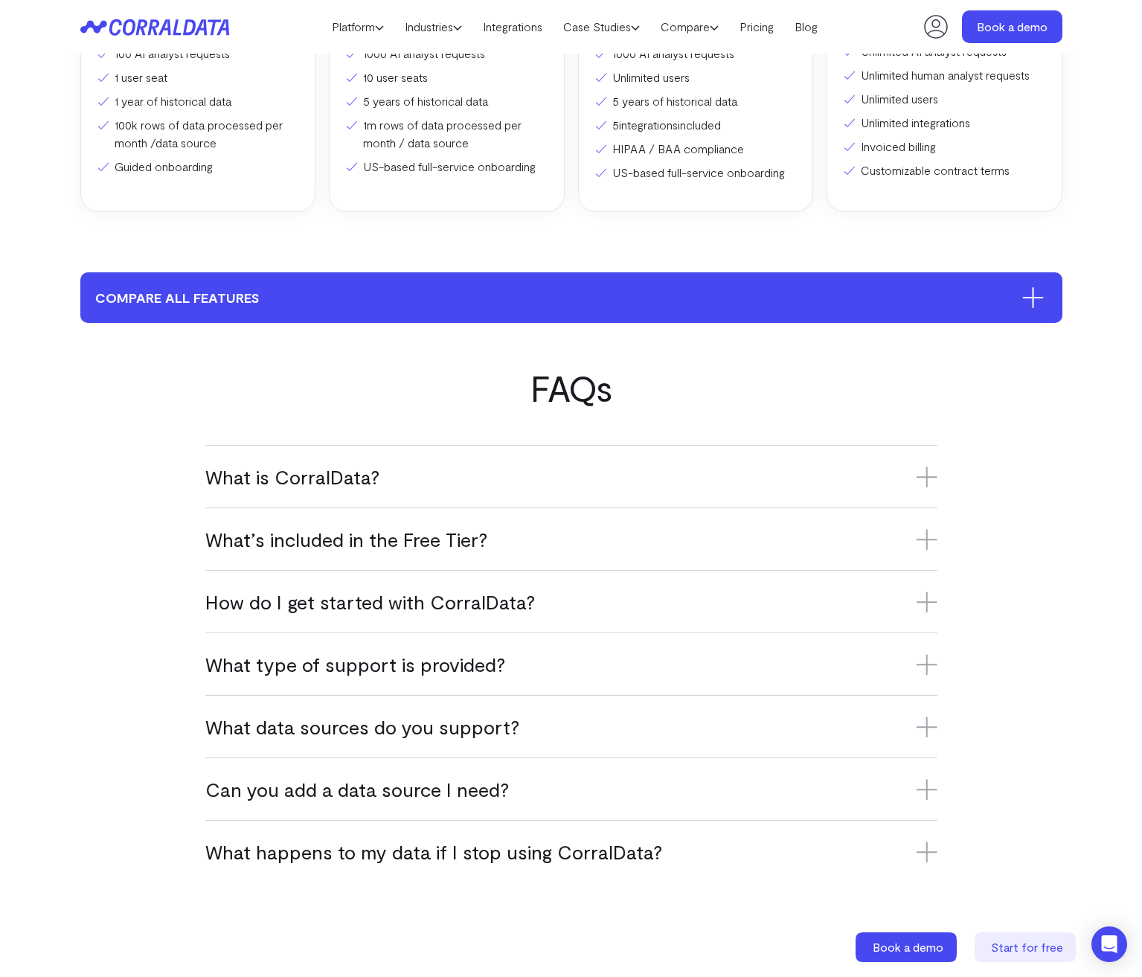
scroll to position [0, 0]
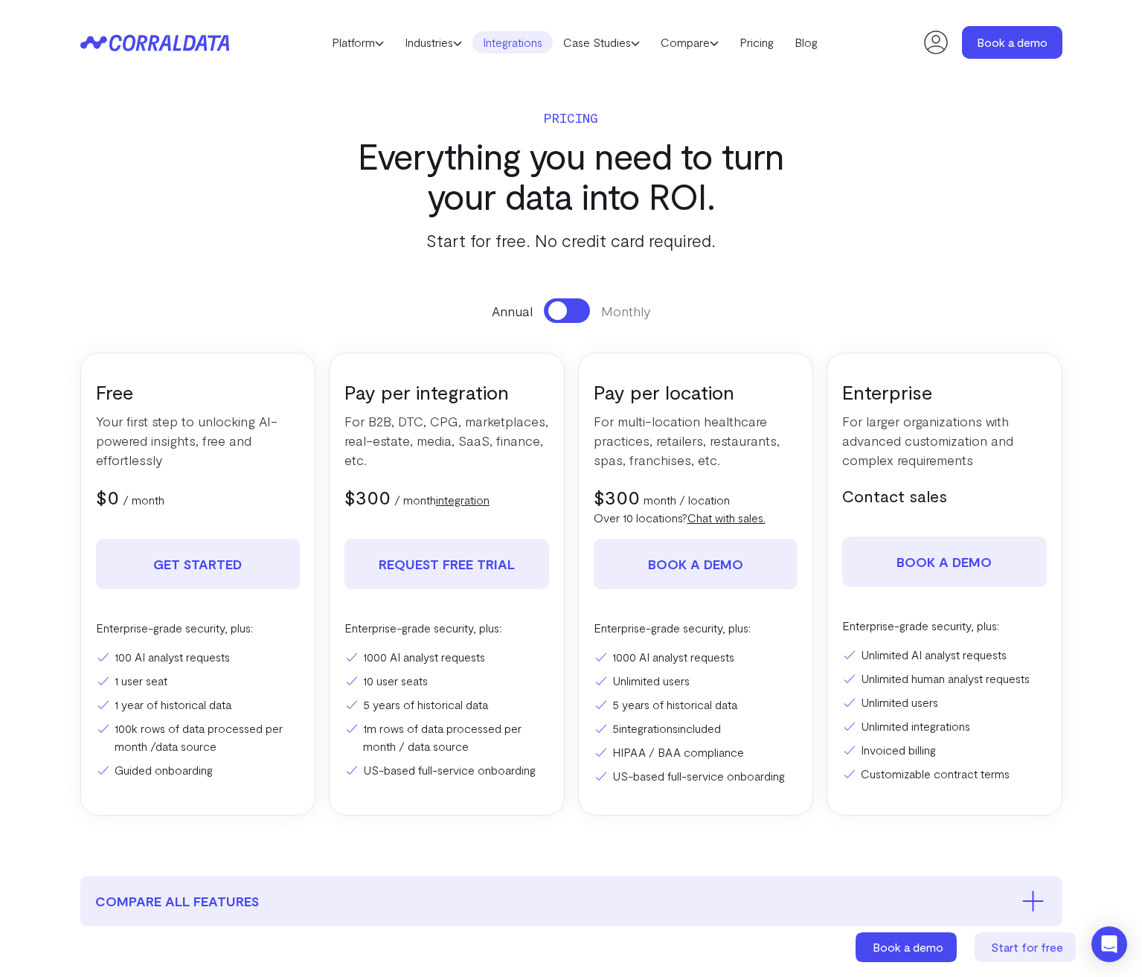
click at [526, 45] on link "Integrations" at bounding box center [513, 42] width 80 height 22
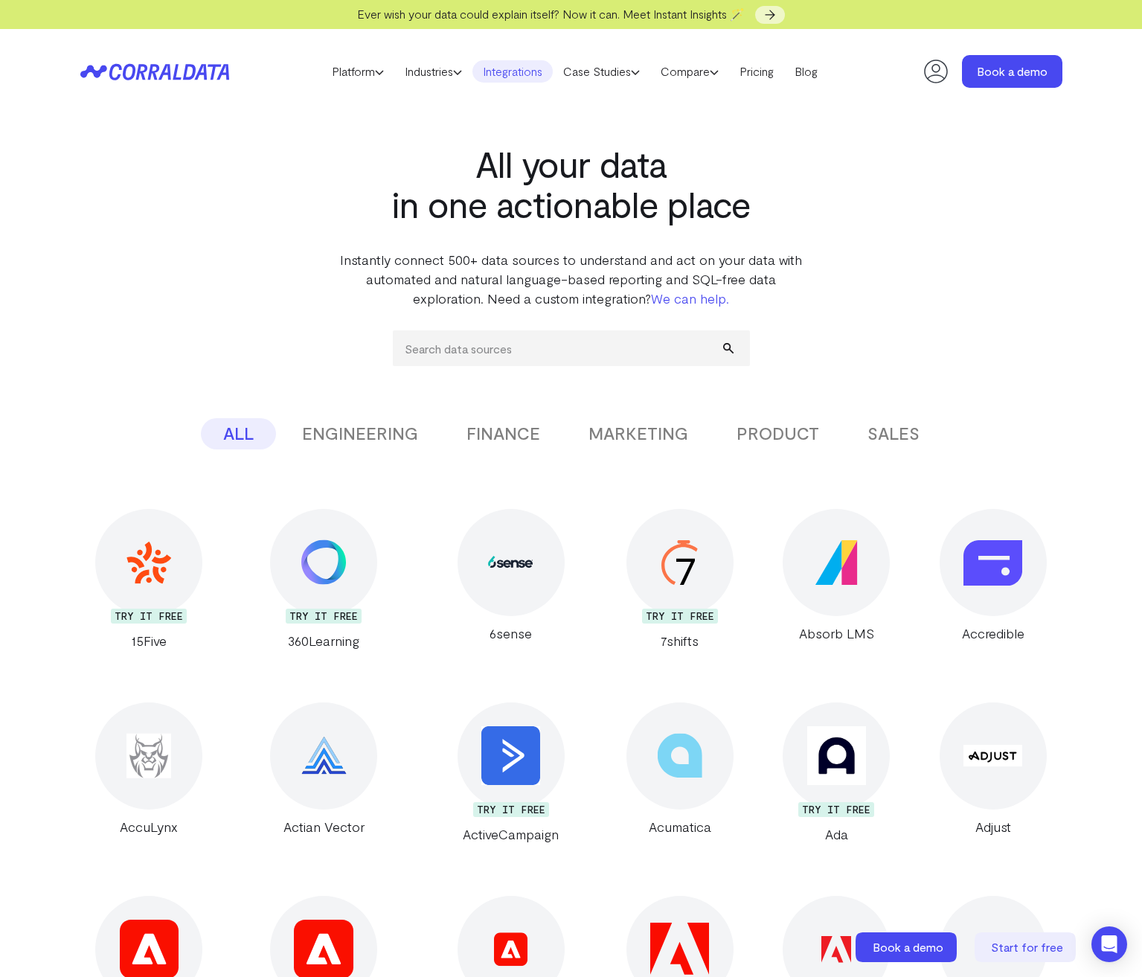
click at [480, 570] on div at bounding box center [511, 562] width 107 height 107
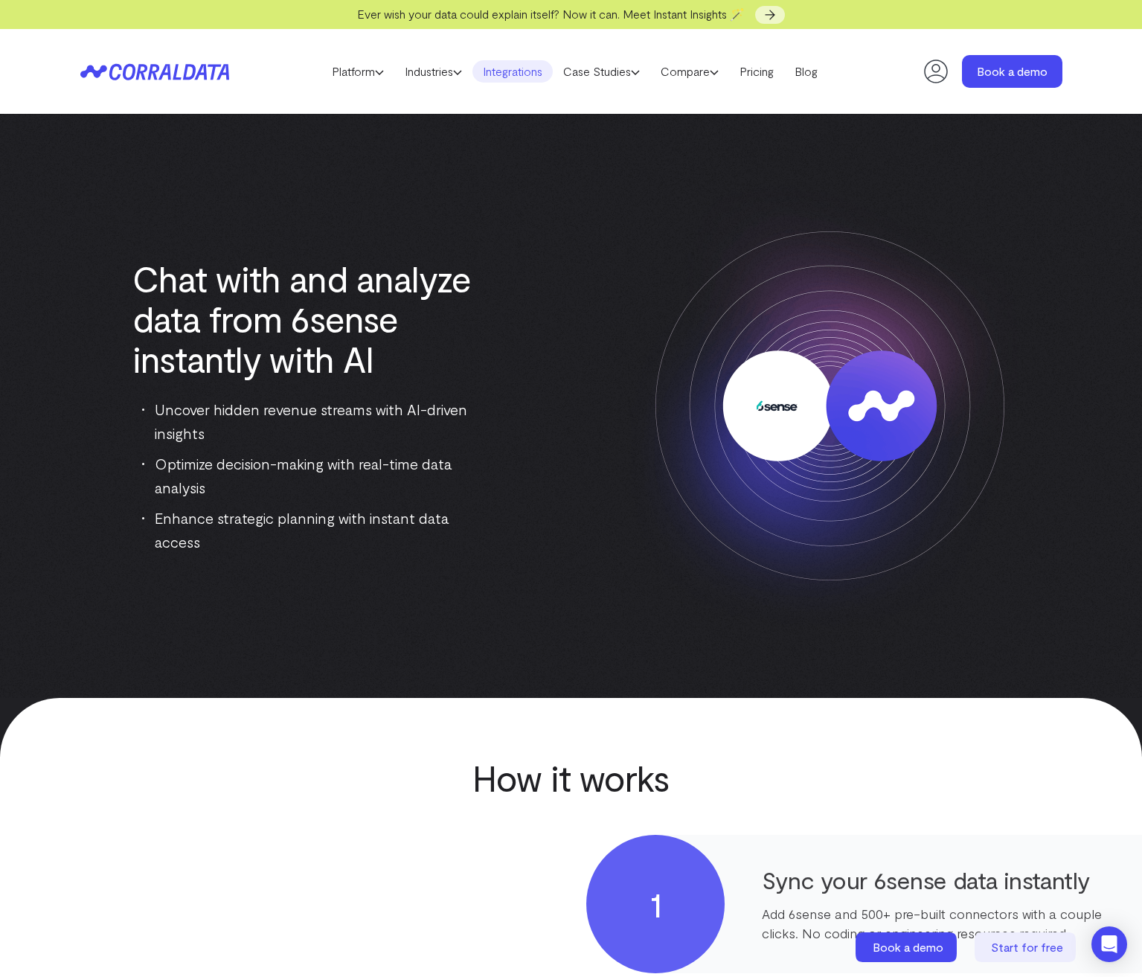
click at [543, 70] on link "Integrations" at bounding box center [513, 71] width 80 height 22
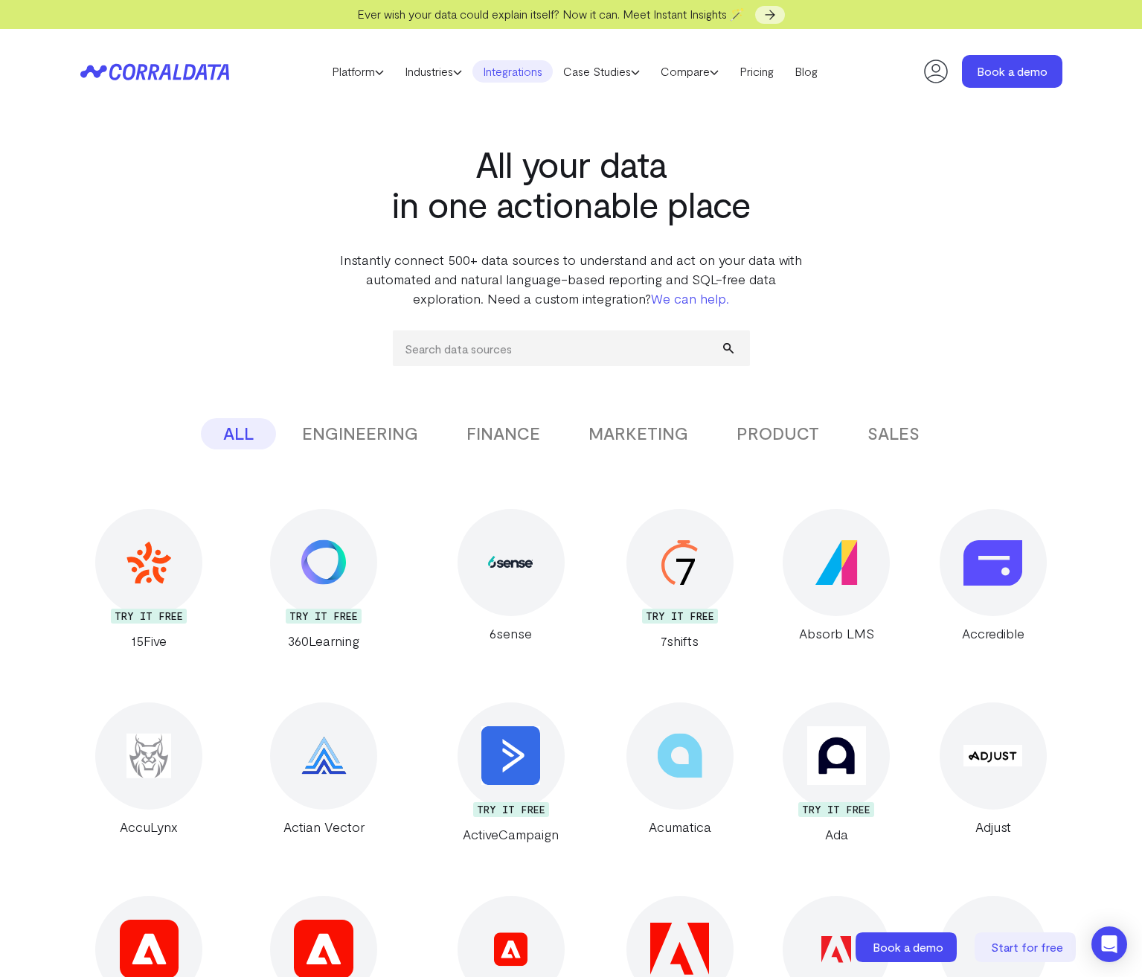
click at [633, 429] on button "MARKETING" at bounding box center [638, 433] width 144 height 31
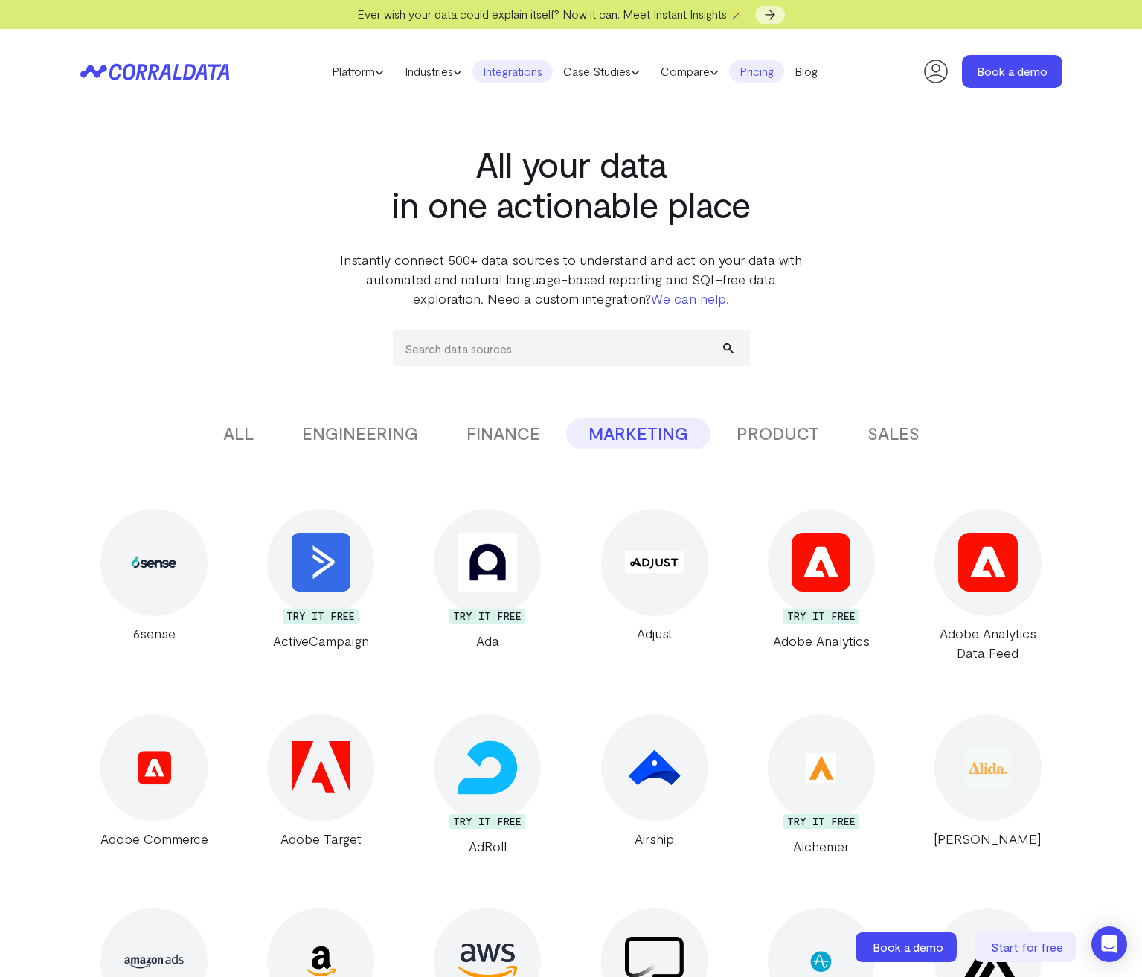
click at [764, 71] on link "Pricing" at bounding box center [756, 71] width 55 height 22
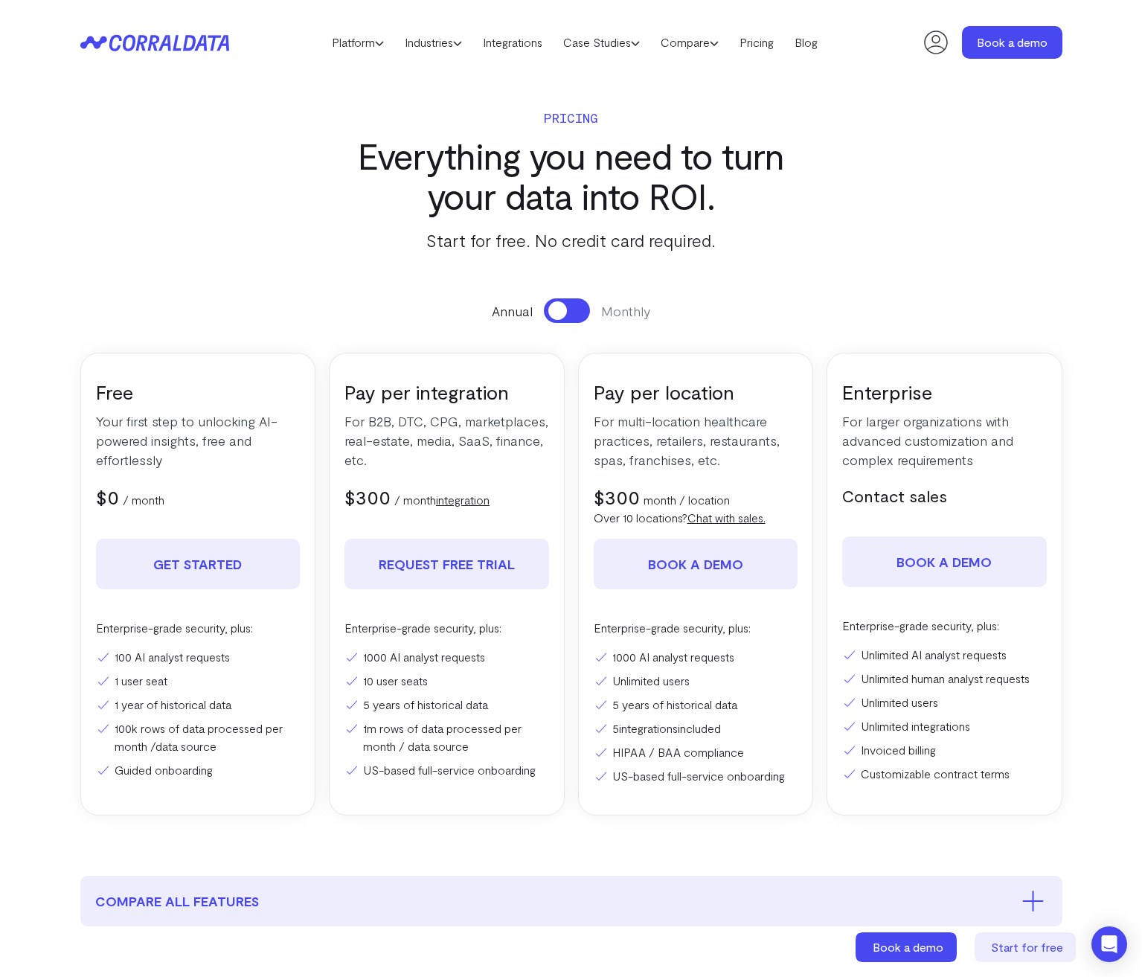
click at [569, 310] on button at bounding box center [567, 310] width 46 height 25
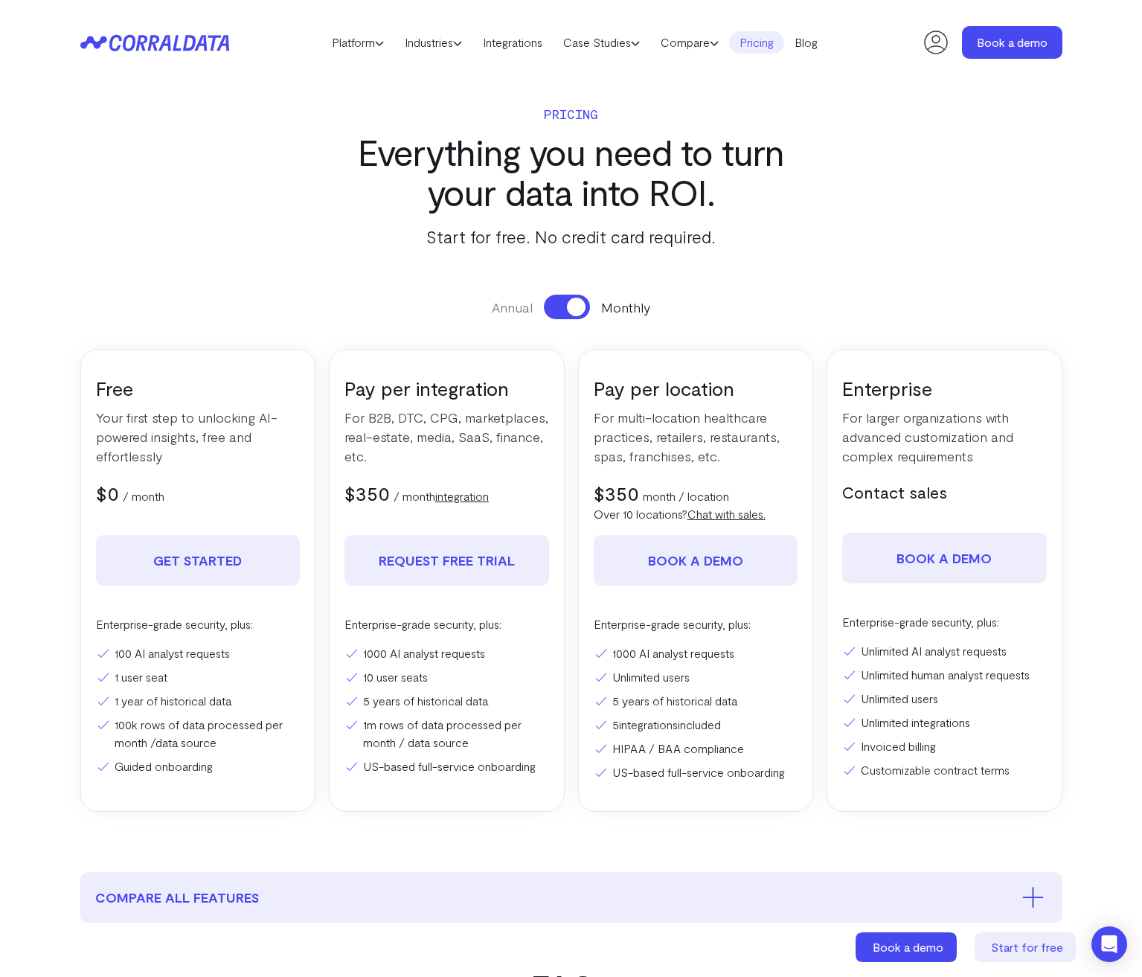
click at [770, 44] on link "Pricing" at bounding box center [756, 42] width 55 height 22
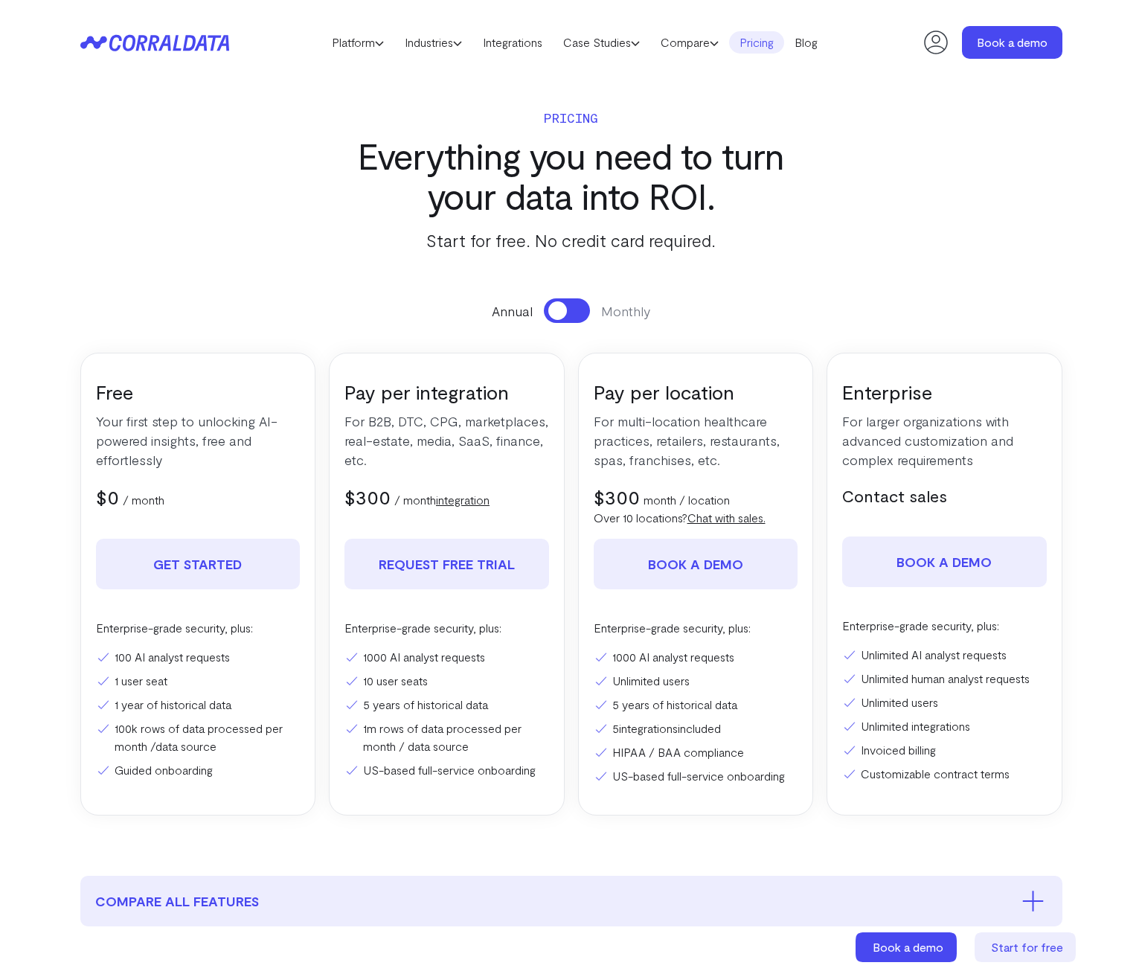
click at [759, 42] on link "Pricing" at bounding box center [756, 42] width 55 height 22
click at [685, 45] on link "Compare" at bounding box center [689, 42] width 79 height 22
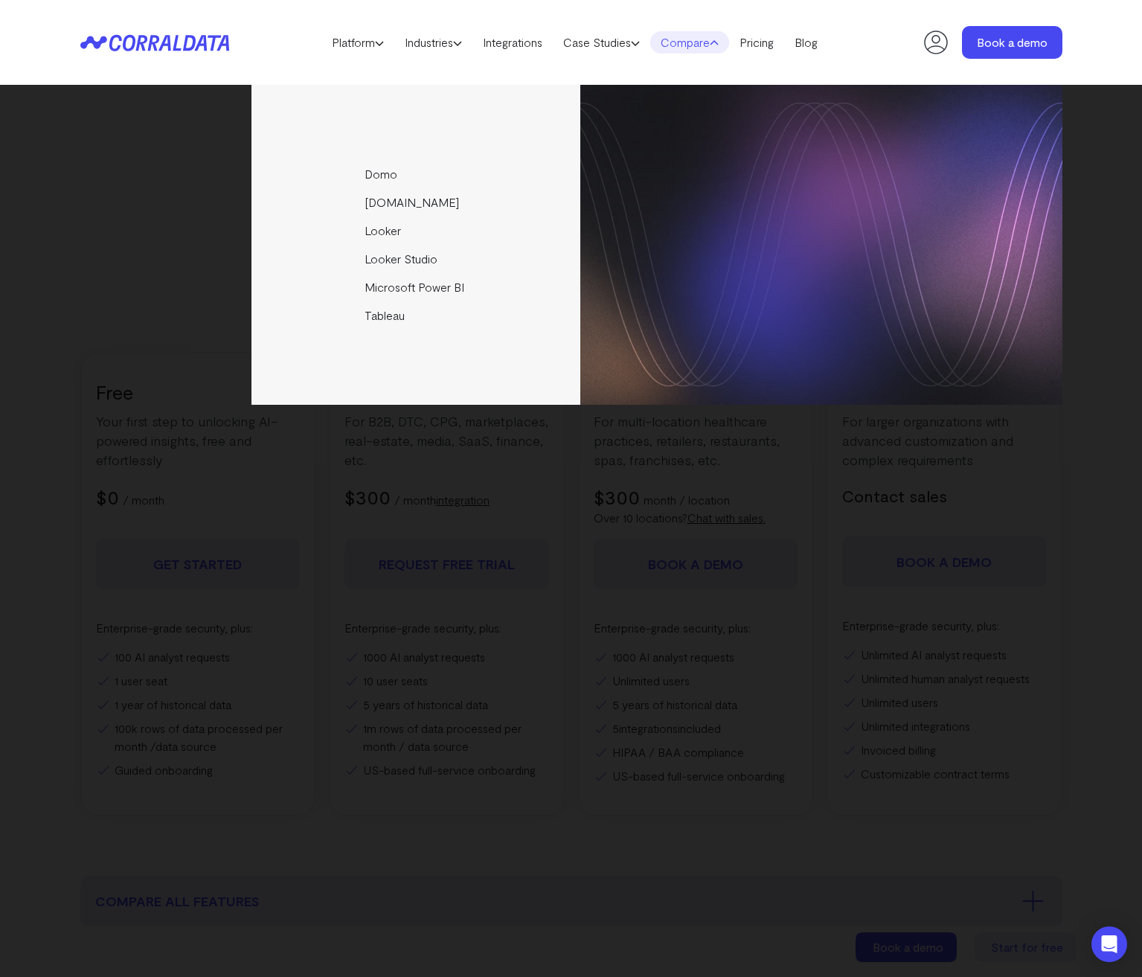
click at [203, 108] on div "Domo [DOMAIN_NAME] Looker Looker Studio Microsoft Power BI [GEOGRAPHIC_DATA]" at bounding box center [571, 245] width 982 height 320
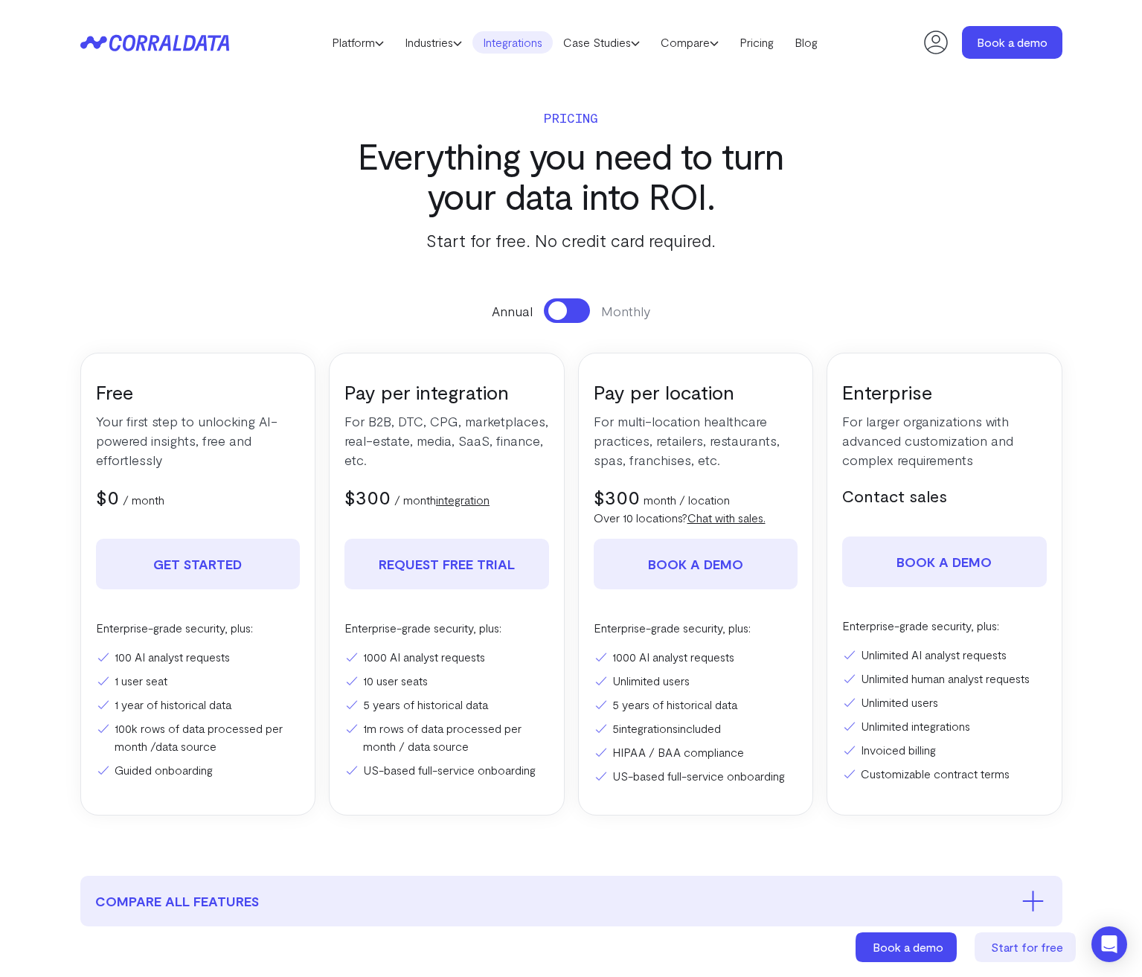
click at [503, 45] on link "Integrations" at bounding box center [513, 42] width 80 height 22
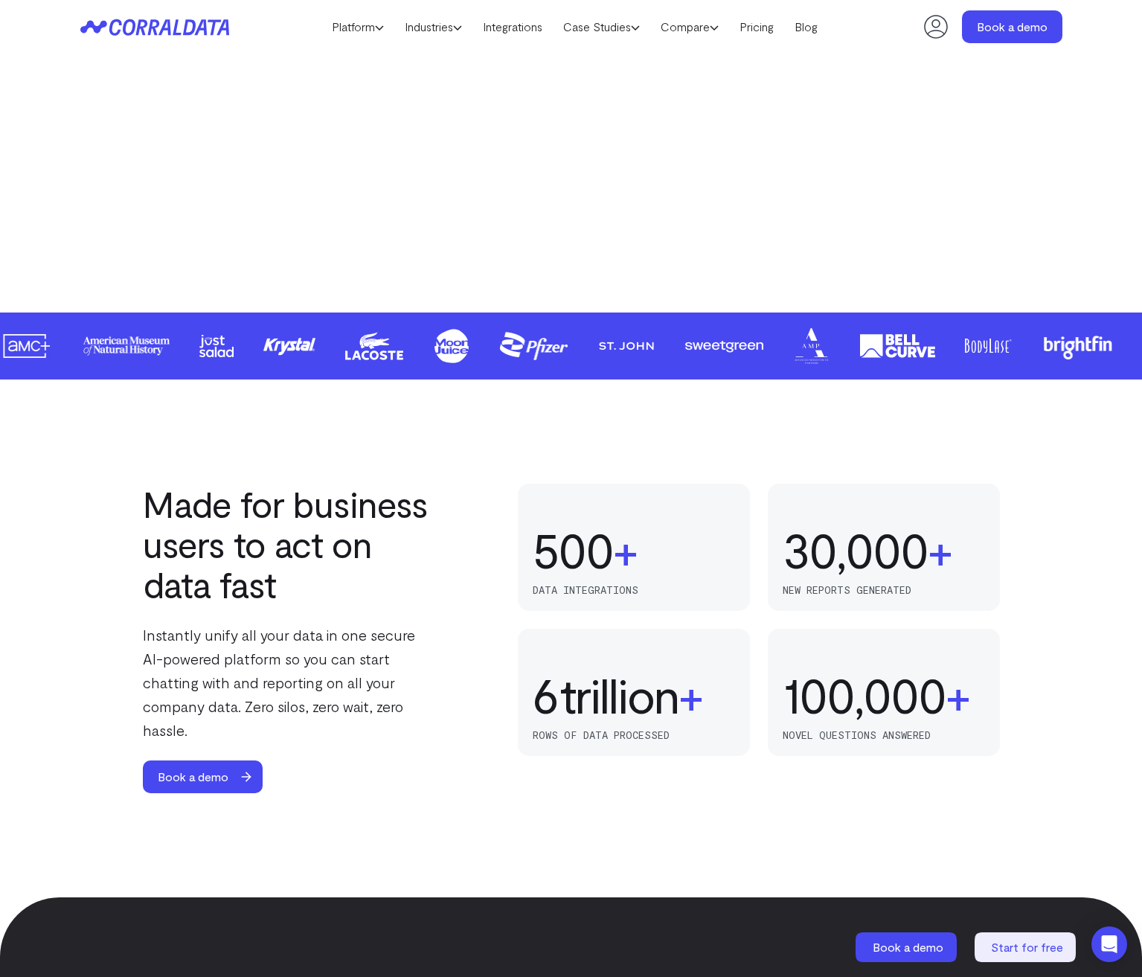
scroll to position [549, 0]
